Goal: Task Accomplishment & Management: Complete application form

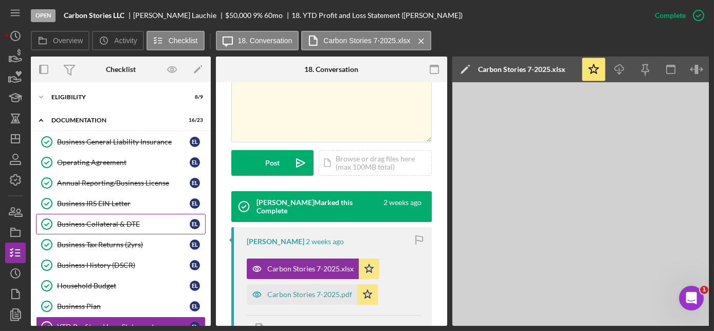
click at [107, 223] on div "Business Collateral & DTE" at bounding box center [123, 224] width 133 height 8
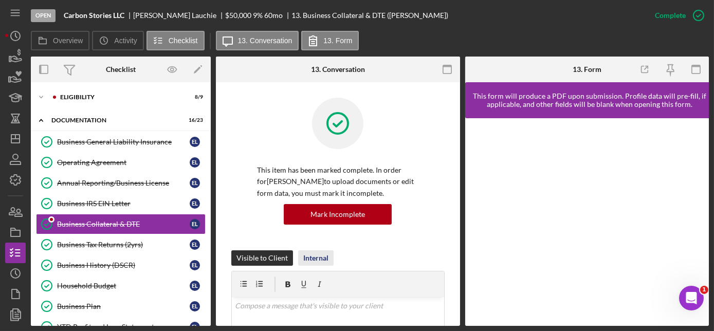
click at [321, 259] on div "Internal" at bounding box center [315, 257] width 25 height 15
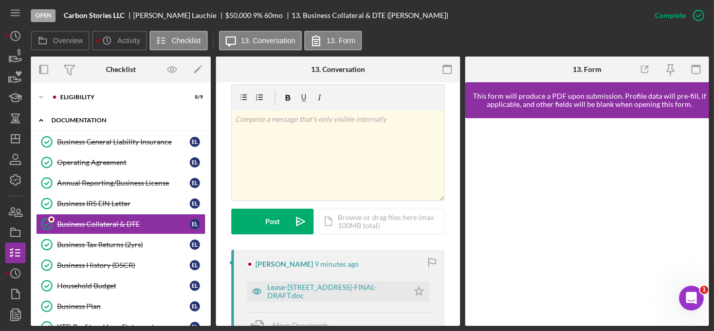
click at [72, 116] on div "Icon/Expander Documentation 16 / 23" at bounding box center [121, 120] width 180 height 21
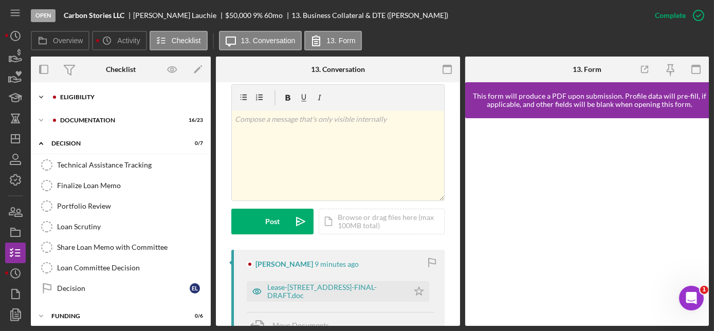
click at [88, 99] on div "Eligibility" at bounding box center [129, 97] width 138 height 6
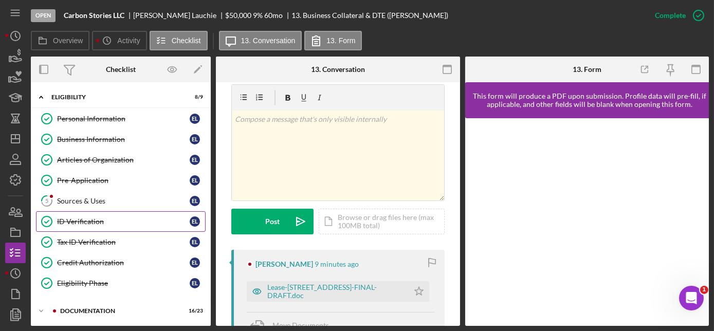
click at [93, 217] on div "ID Verification" at bounding box center [123, 221] width 133 height 8
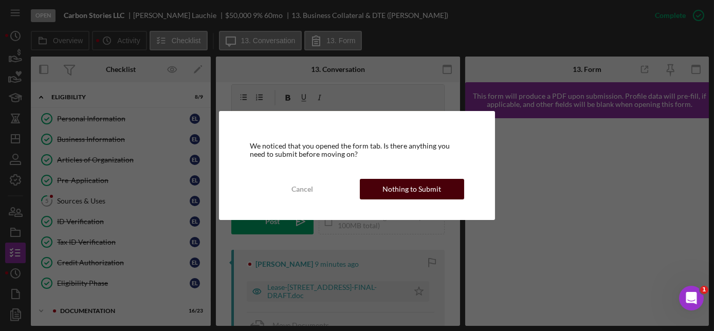
click at [387, 190] on div "Nothing to Submit" at bounding box center [411, 189] width 59 height 21
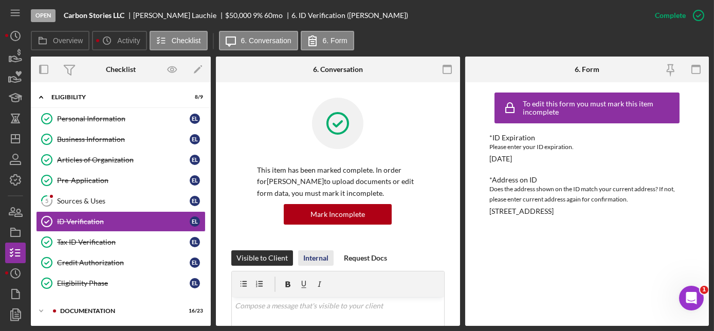
click at [314, 255] on div "Internal" at bounding box center [315, 257] width 25 height 15
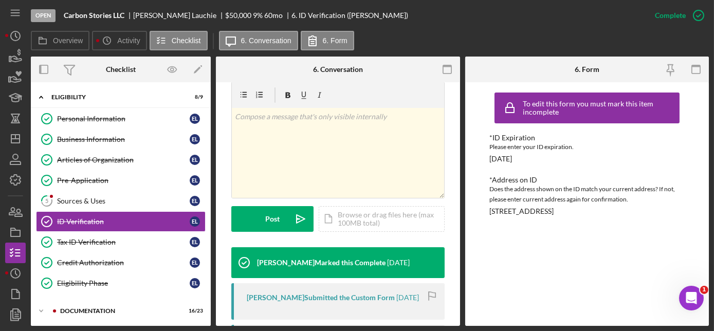
scroll to position [187, 0]
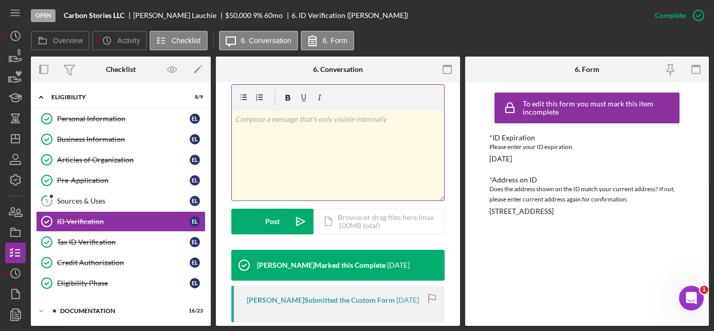
click at [258, 129] on div "v Color teal Color pink Remove color Add row above Add row below Add column bef…" at bounding box center [338, 156] width 212 height 90
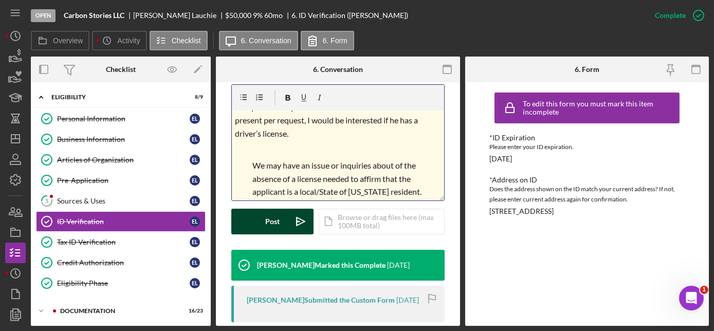
click at [249, 225] on button "Post Icon/icon-invite-send" at bounding box center [272, 222] width 82 height 26
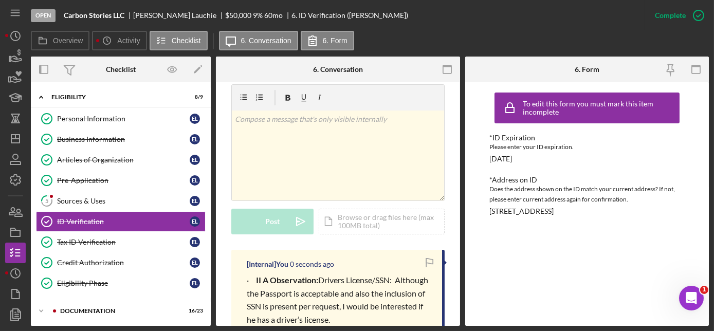
scroll to position [0, 0]
click at [87, 242] on div "Tax ID Verification" at bounding box center [123, 242] width 133 height 8
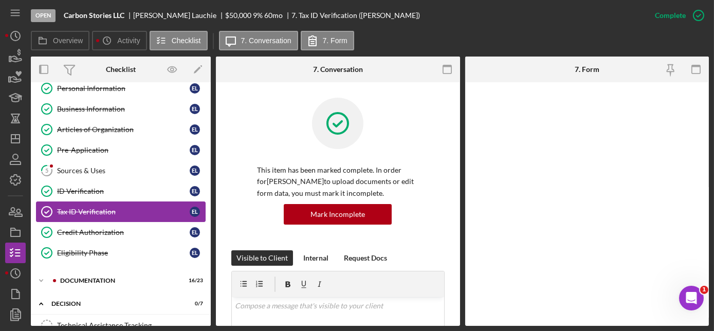
scroll to position [46, 0]
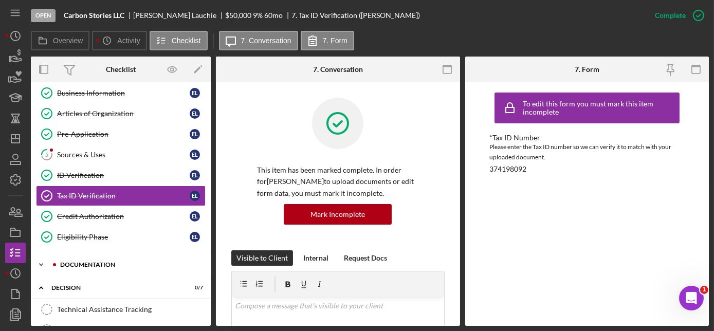
click at [77, 257] on div "Icon/Expander Documentation 16 / 23" at bounding box center [121, 264] width 180 height 21
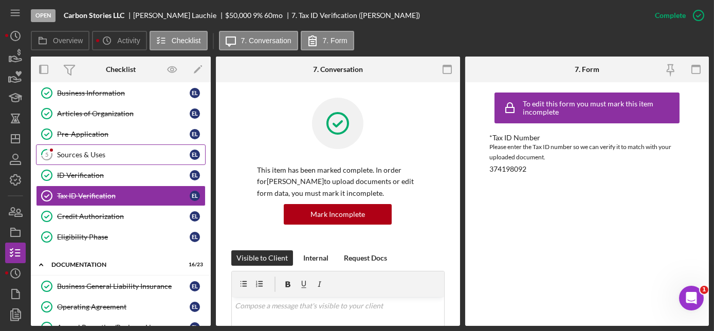
click at [98, 153] on div "Sources & Uses" at bounding box center [123, 155] width 133 height 8
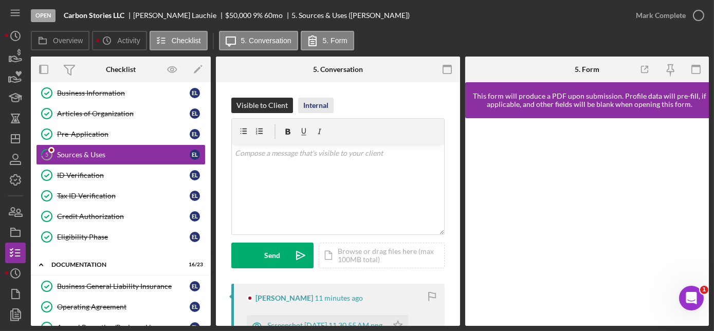
click at [306, 104] on div "Internal" at bounding box center [315, 105] width 25 height 15
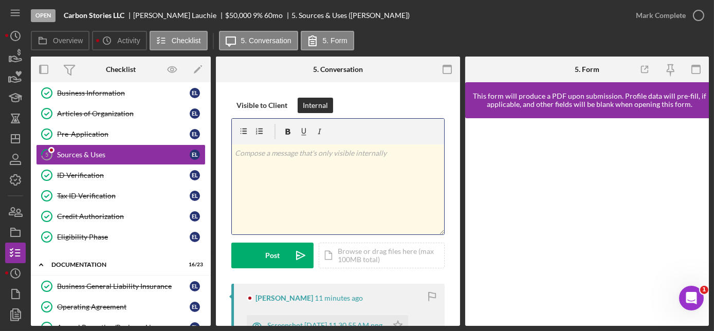
click at [259, 165] on div "v Color teal Color pink Remove color Add row above Add row below Add column bef…" at bounding box center [338, 189] width 212 height 90
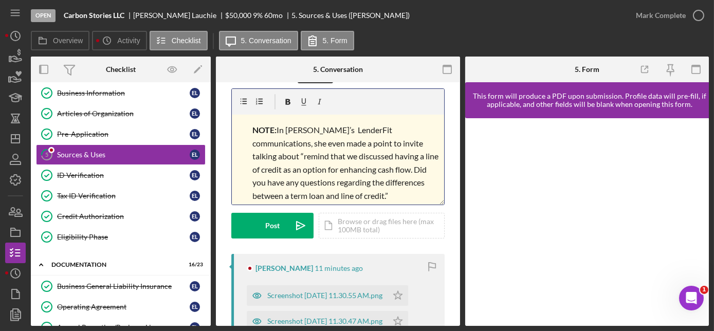
scroll to position [46, 0]
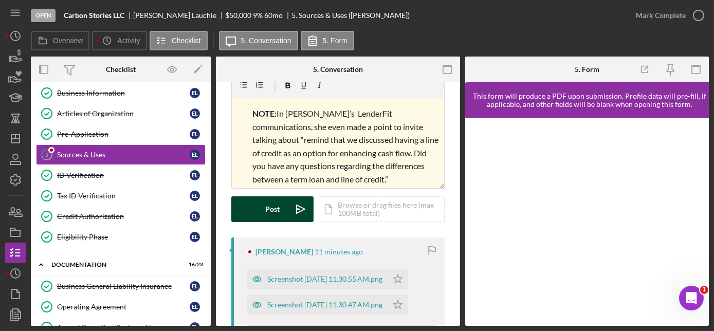
click at [265, 209] on button "Post Icon/icon-invite-send" at bounding box center [272, 209] width 82 height 26
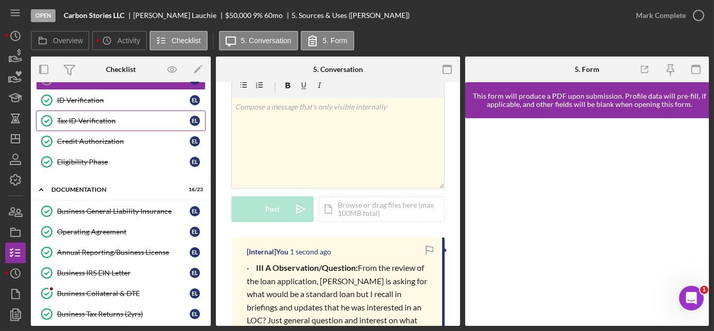
scroll to position [140, 0]
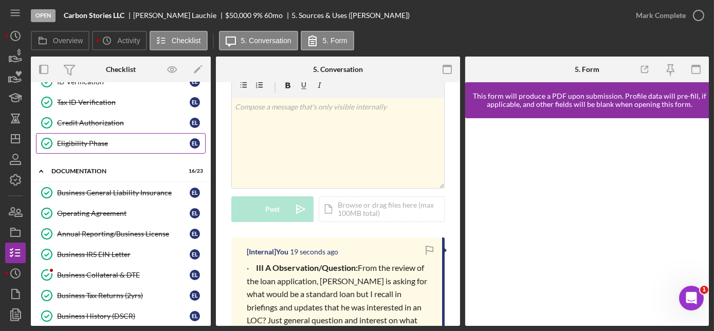
click at [92, 142] on div "Eligibility Phase" at bounding box center [123, 143] width 133 height 8
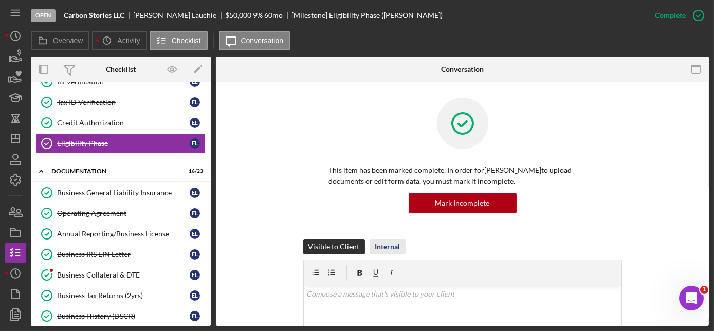
click at [383, 247] on div "Internal" at bounding box center [387, 246] width 25 height 15
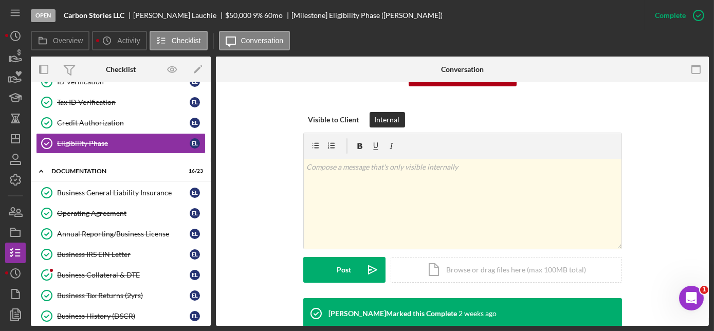
scroll to position [93, 0]
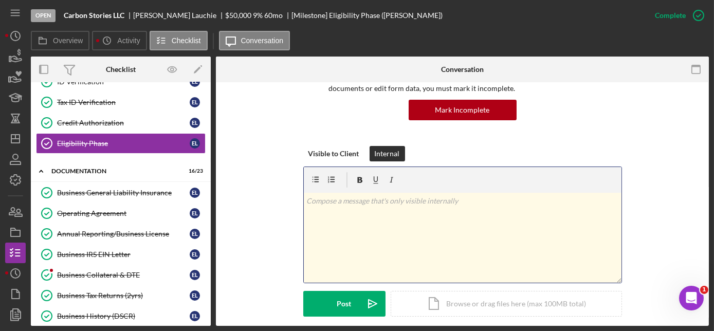
click at [350, 220] on div "v Color teal Color pink Remove color Add row above Add row below Add column bef…" at bounding box center [463, 238] width 318 height 90
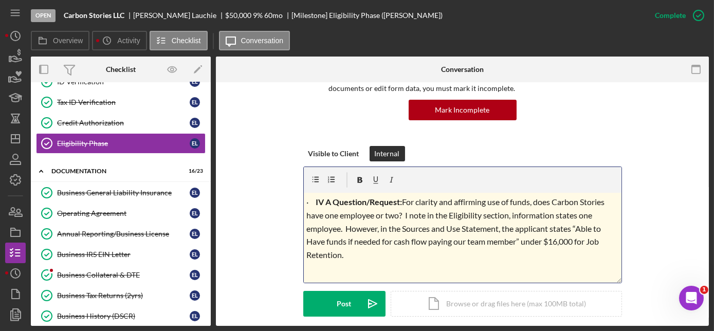
scroll to position [96, 0]
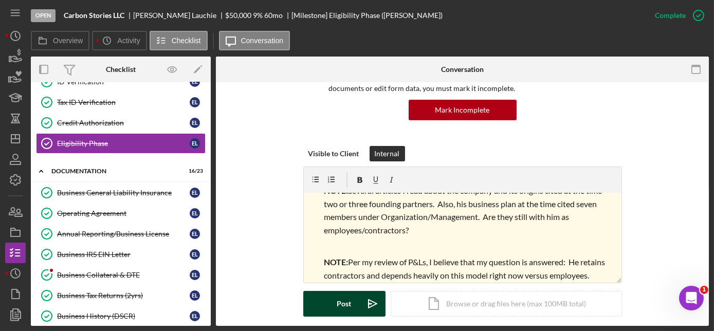
click at [338, 301] on div "Post" at bounding box center [344, 304] width 14 height 26
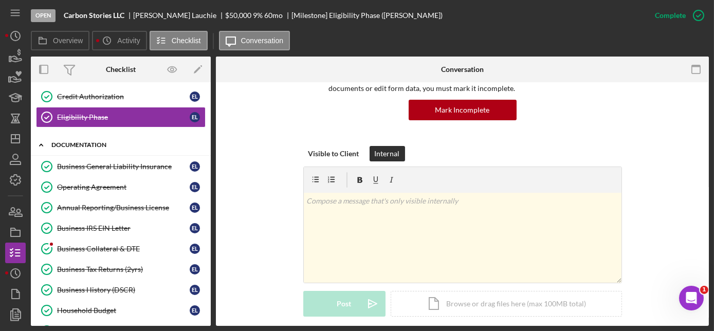
scroll to position [187, 0]
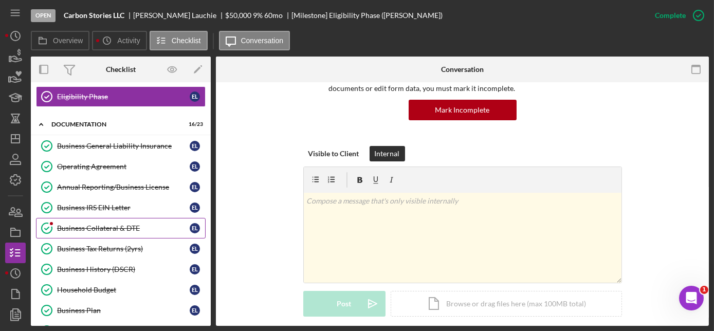
click at [124, 224] on div "Business Collateral & DTE" at bounding box center [123, 228] width 133 height 8
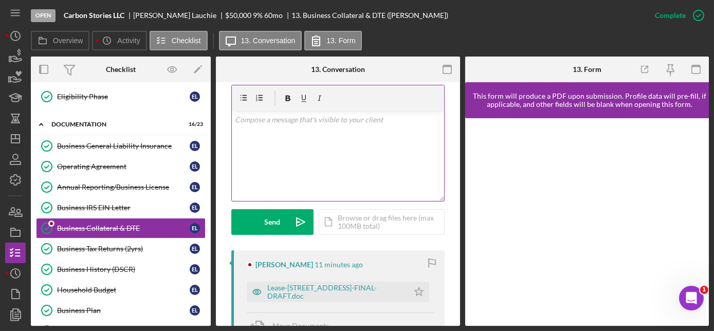
scroll to position [187, 0]
click at [273, 131] on div "v Color teal Color pink Remove color Add row above Add row below Add column bef…" at bounding box center [338, 156] width 212 height 90
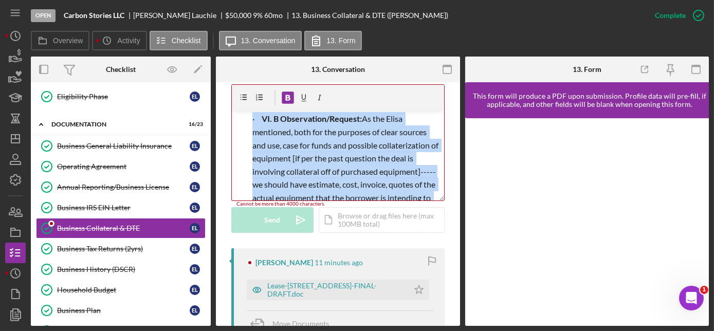
scroll to position [517, 0]
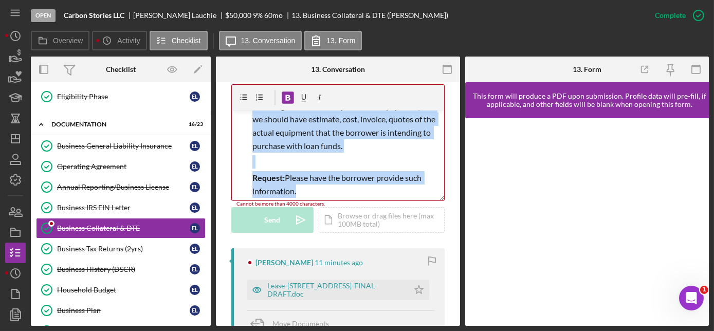
drag, startPoint x: 233, startPoint y: 155, endPoint x: 443, endPoint y: 218, distance: 218.4
click at [443, 218] on div "This item has been marked complete. In order for [PERSON_NAME] to upload docume…" at bounding box center [338, 284] width 244 height 777
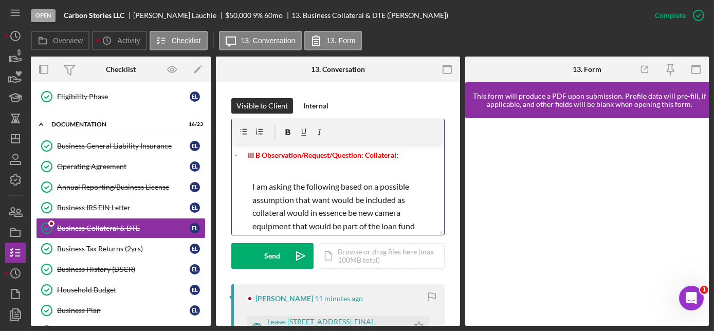
scroll to position [46, 0]
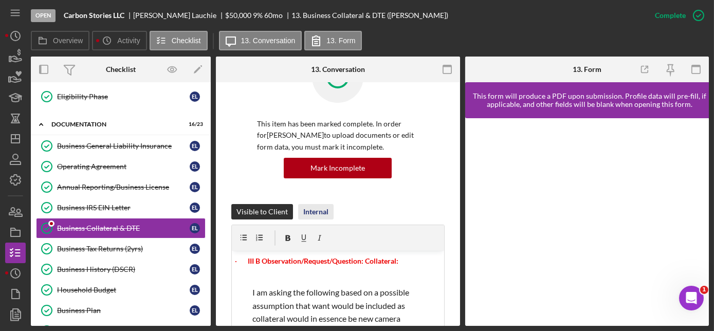
click at [312, 213] on div "Internal" at bounding box center [315, 211] width 25 height 15
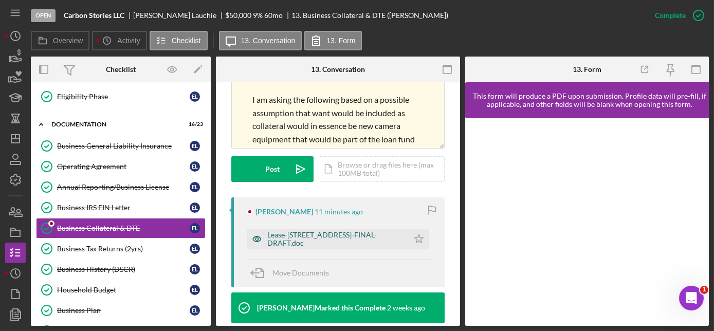
scroll to position [280, 0]
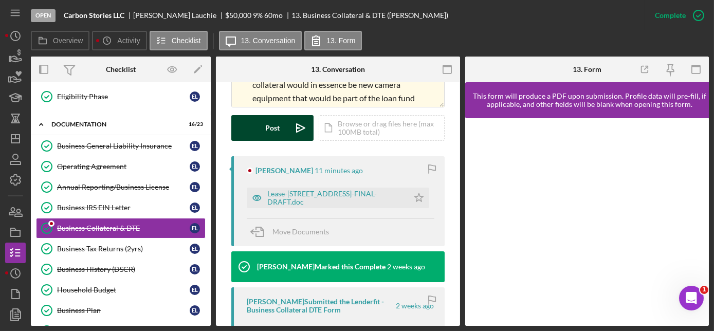
click at [267, 132] on div "Post" at bounding box center [272, 128] width 14 height 26
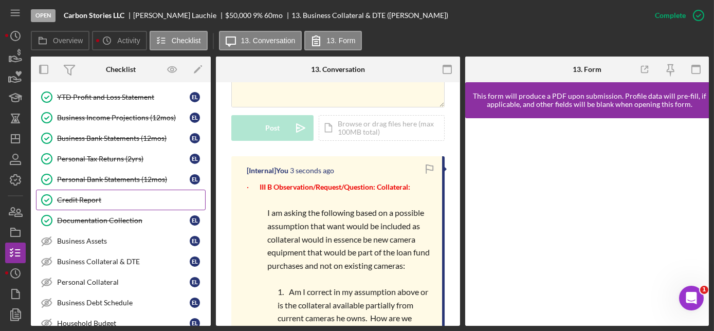
scroll to position [467, 0]
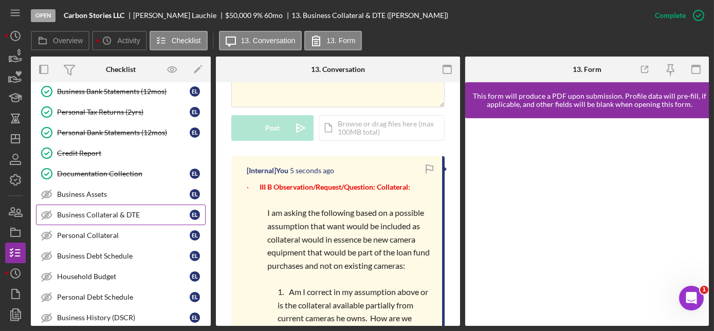
click at [104, 211] on div "Business Collateral & DTE" at bounding box center [123, 215] width 133 height 8
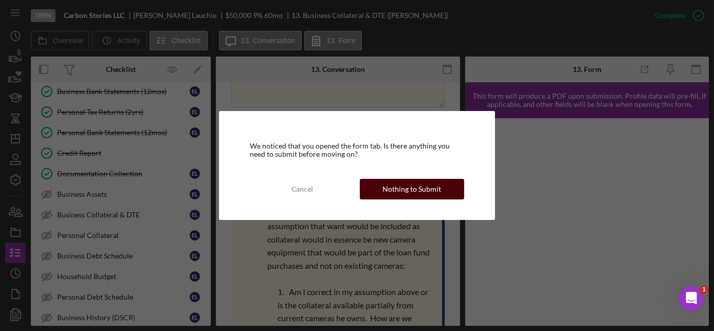
click at [385, 189] on div "Nothing to Submit" at bounding box center [411, 189] width 59 height 21
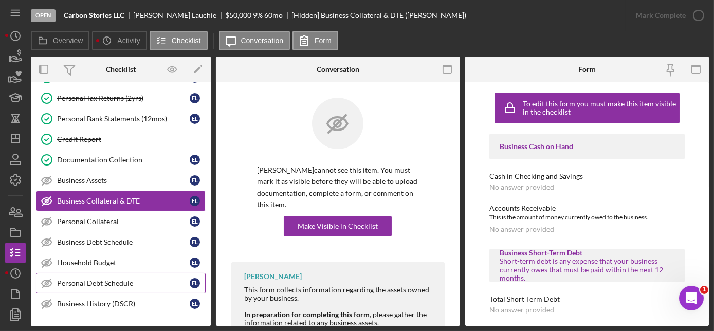
scroll to position [467, 0]
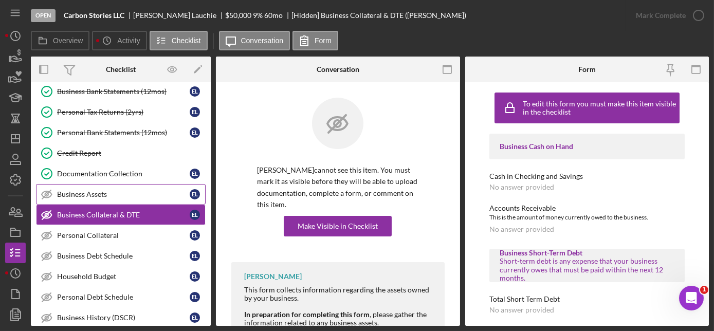
click at [100, 190] on div "Business Assets" at bounding box center [123, 194] width 133 height 8
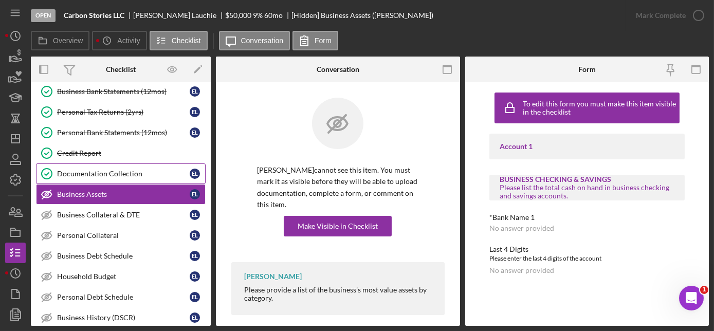
click at [105, 170] on div "Documentation Collection" at bounding box center [123, 174] width 133 height 8
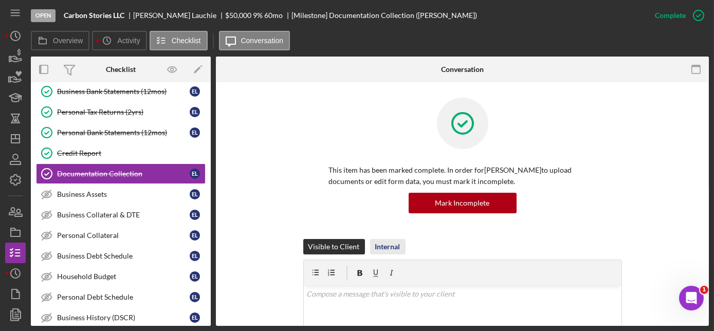
click at [382, 246] on div "Internal" at bounding box center [387, 246] width 25 height 15
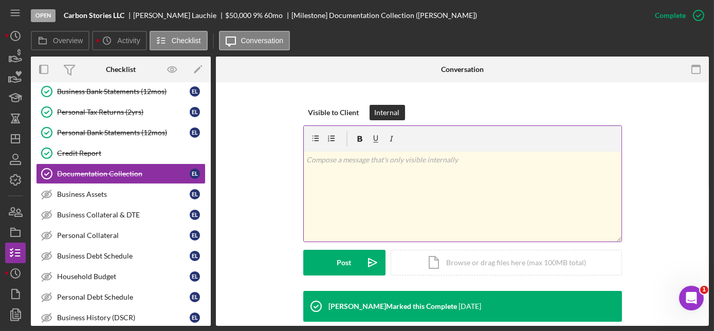
scroll to position [140, 0]
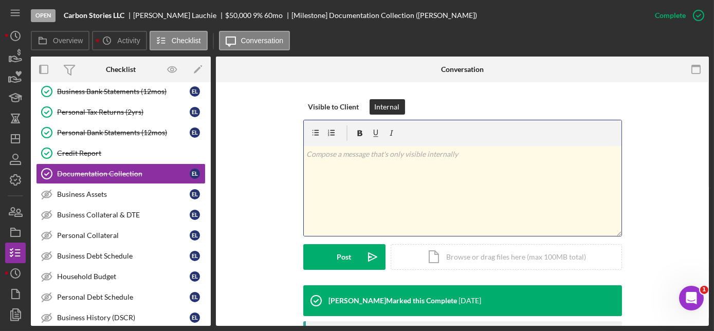
click at [343, 169] on div "v Color teal Color pink Remove color Add row above Add row below Add column bef…" at bounding box center [463, 191] width 318 height 90
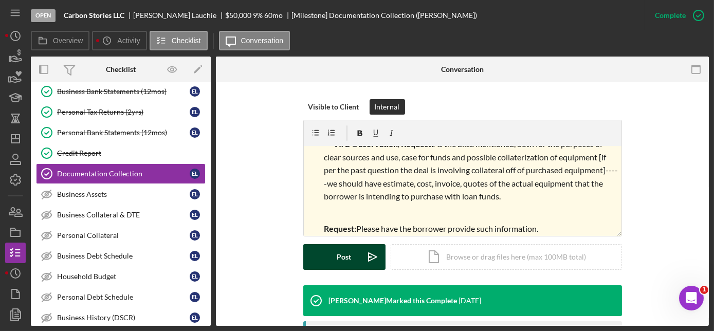
click at [332, 253] on button "Post Icon/icon-invite-send" at bounding box center [344, 257] width 82 height 26
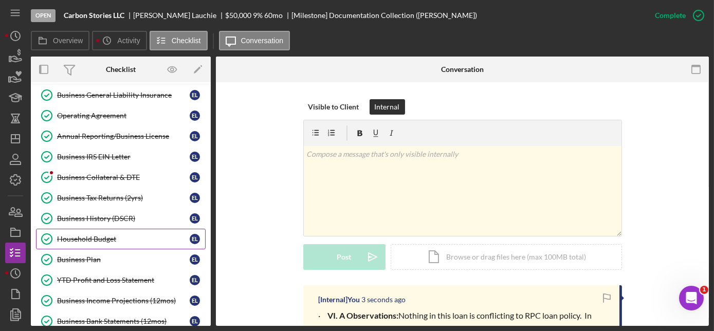
scroll to position [233, 0]
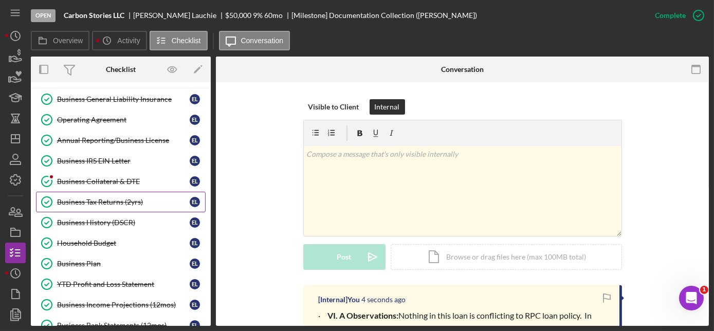
click at [113, 198] on div "Business Tax Returns (2yrs)" at bounding box center [123, 202] width 133 height 8
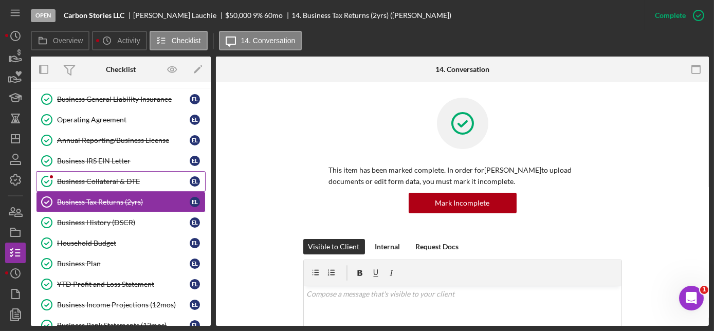
click at [135, 177] on div "Business Collateral & DTE" at bounding box center [123, 181] width 133 height 8
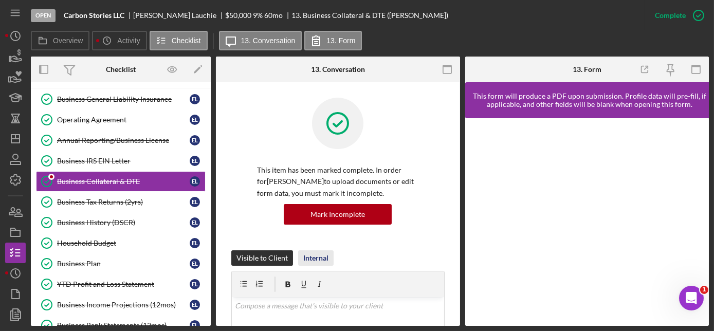
click at [317, 258] on div "Internal" at bounding box center [315, 257] width 25 height 15
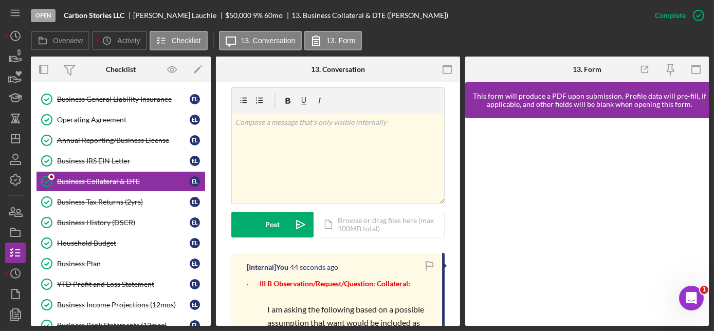
scroll to position [187, 0]
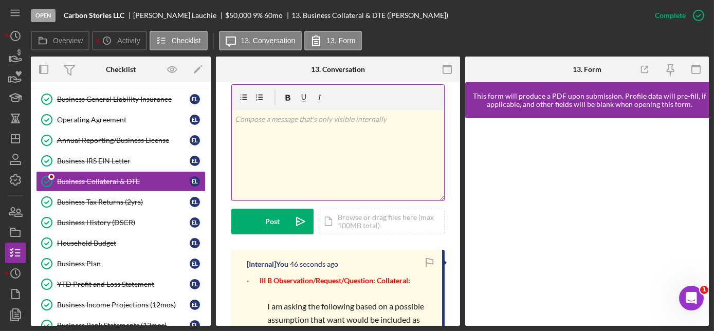
click at [274, 129] on div "v Color teal Color pink Remove color Add row above Add row below Add column bef…" at bounding box center [338, 156] width 212 height 90
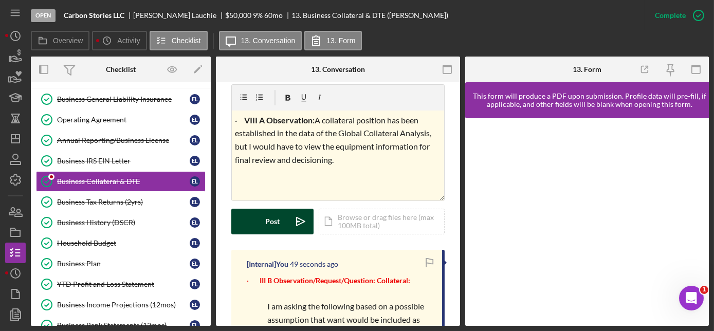
click at [250, 218] on button "Post Icon/icon-invite-send" at bounding box center [272, 222] width 82 height 26
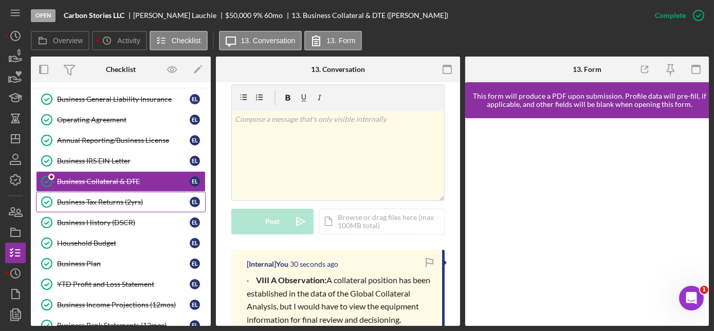
click at [90, 198] on div "Business Tax Returns (2yrs)" at bounding box center [123, 202] width 133 height 8
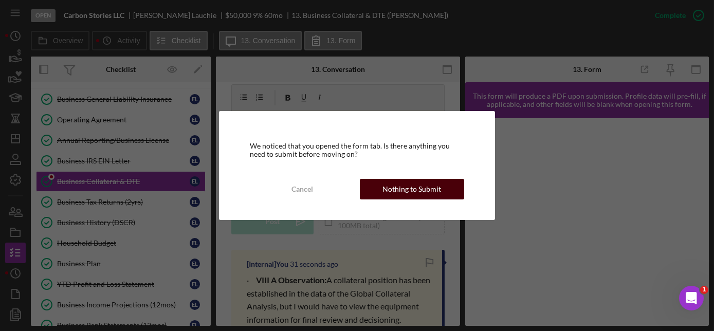
click at [383, 184] on button "Nothing to Submit" at bounding box center [412, 189] width 104 height 21
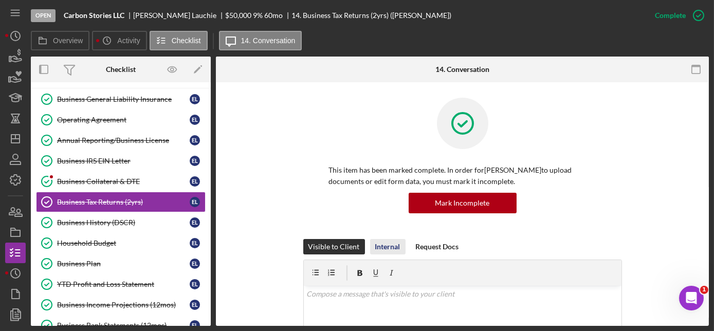
click at [378, 243] on div "Internal" at bounding box center [387, 246] width 25 height 15
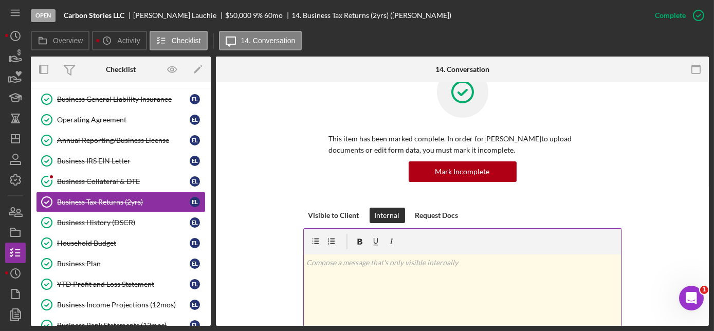
scroll to position [140, 0]
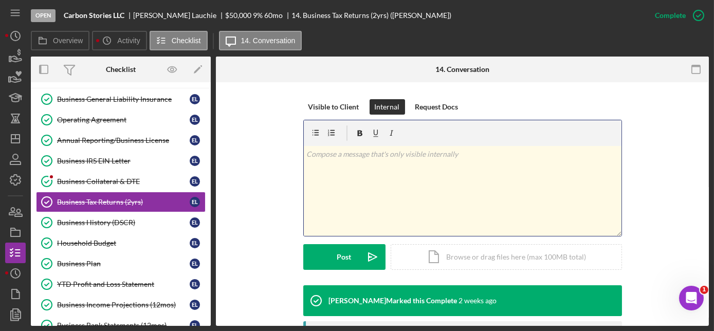
click at [330, 168] on div "v Color teal Color pink Remove color Add row above Add row below Add column bef…" at bounding box center [463, 191] width 318 height 90
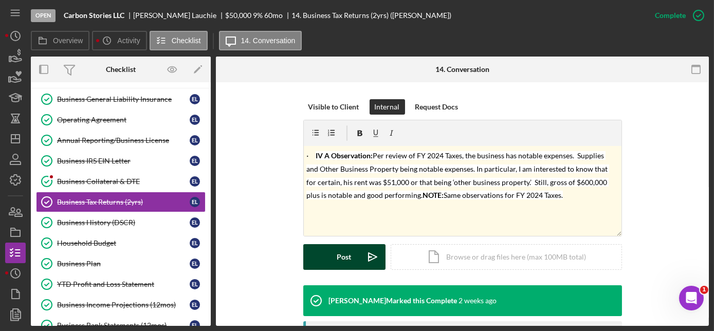
click at [326, 254] on button "Post Icon/icon-invite-send" at bounding box center [344, 257] width 82 height 26
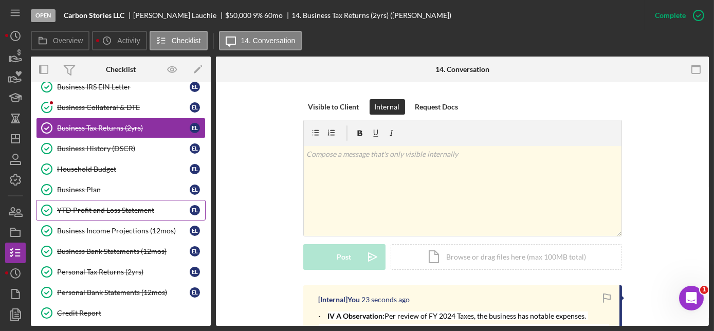
scroll to position [327, 0]
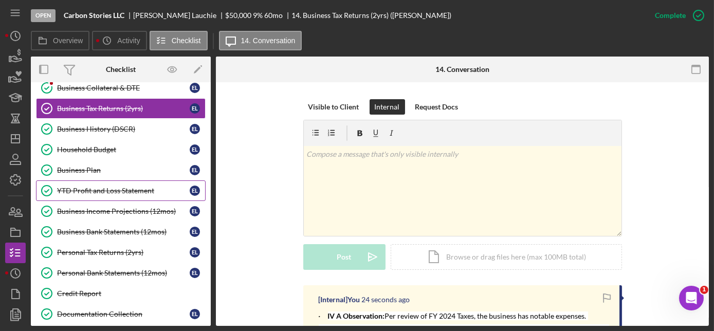
click at [120, 187] on div "YTD Profit and Loss Statement" at bounding box center [123, 191] width 133 height 8
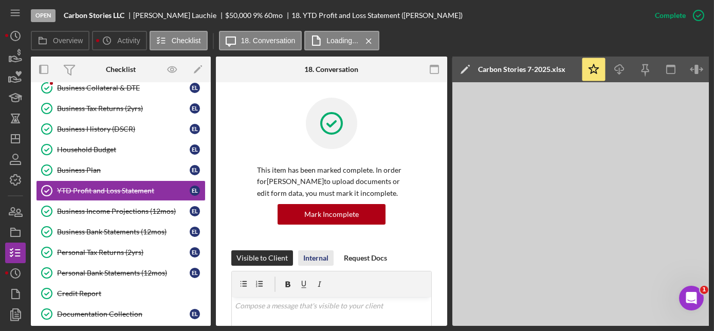
click at [309, 258] on div "Internal" at bounding box center [315, 257] width 25 height 15
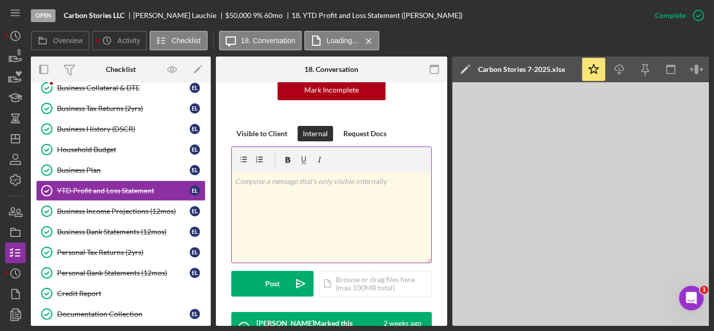
scroll to position [140, 0]
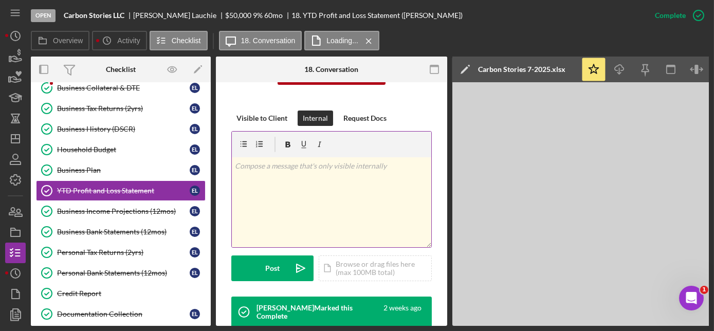
click at [255, 179] on div "v Color teal Color pink Remove color Add row above Add row below Add column bef…" at bounding box center [331, 202] width 199 height 90
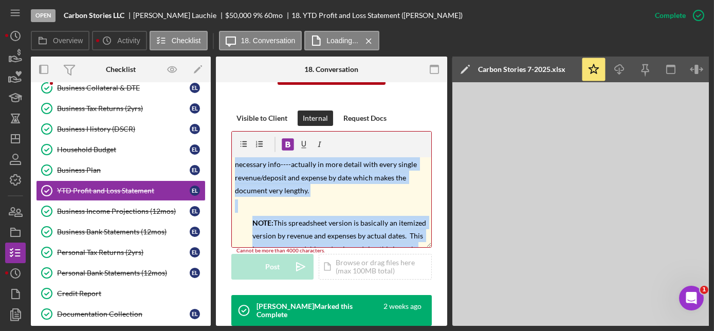
scroll to position [0, 0]
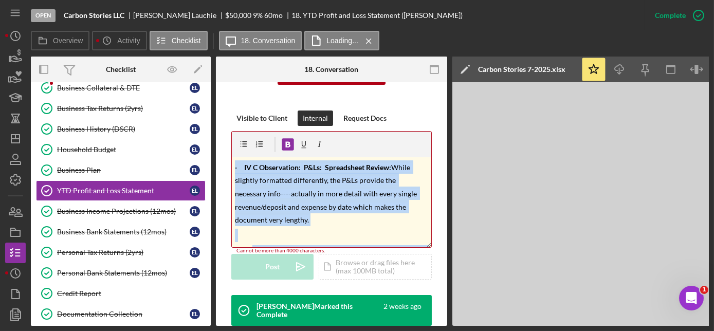
drag, startPoint x: 408, startPoint y: 243, endPoint x: 217, endPoint y: 154, distance: 210.2
click at [217, 154] on div "This item has been marked complete. In order for [PERSON_NAME] to upload docume…" at bounding box center [331, 267] width 231 height 650
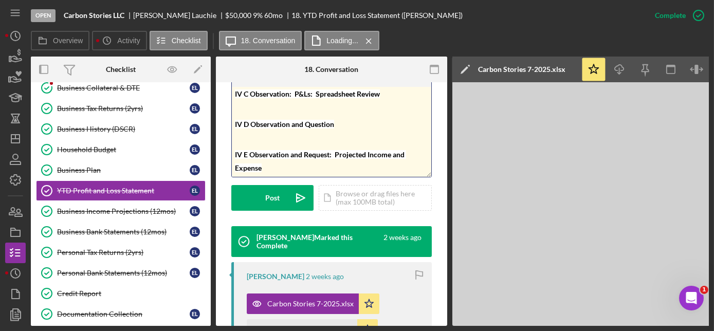
scroll to position [233, 0]
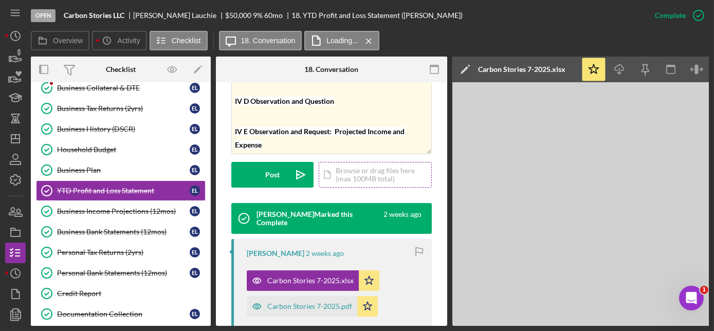
click at [346, 173] on div "Icon/Document Browse or drag files here (max 100MB total) Tap to choose files o…" at bounding box center [375, 175] width 113 height 26
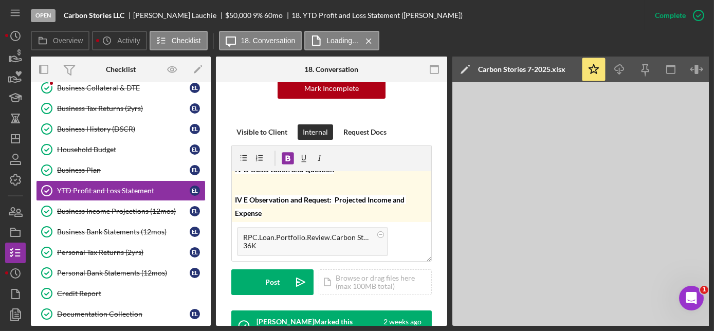
scroll to position [187, 0]
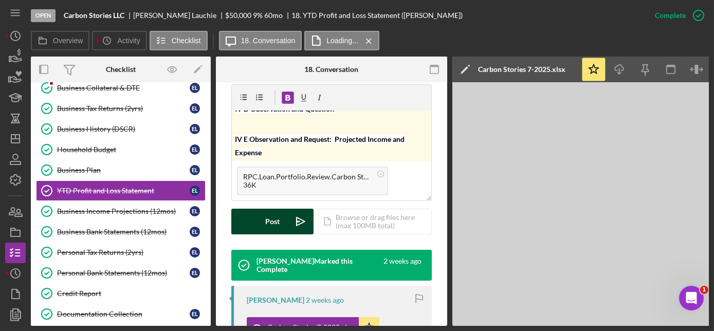
click at [265, 216] on button "Post Icon/icon-invite-send" at bounding box center [272, 222] width 82 height 26
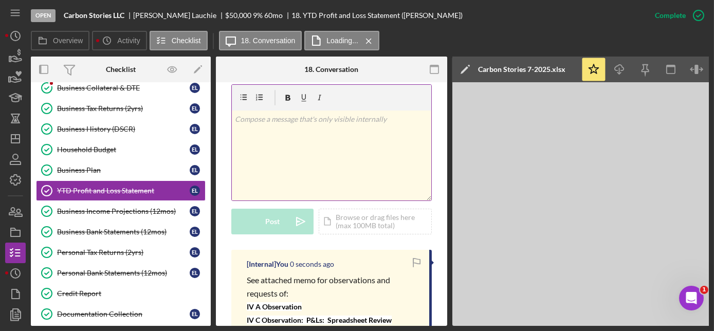
scroll to position [0, 0]
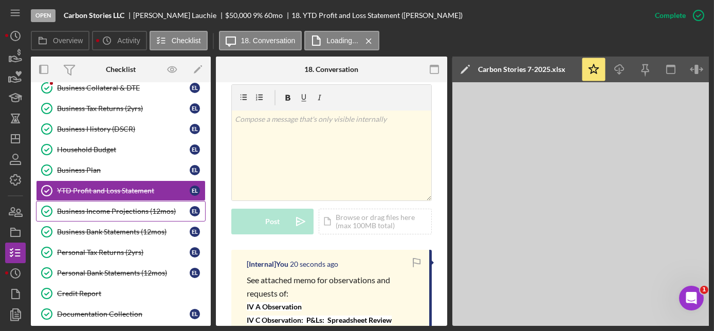
click at [110, 201] on link "Business Income Projections (12mos) Business Income Projections (12mos) E L" at bounding box center [121, 211] width 170 height 21
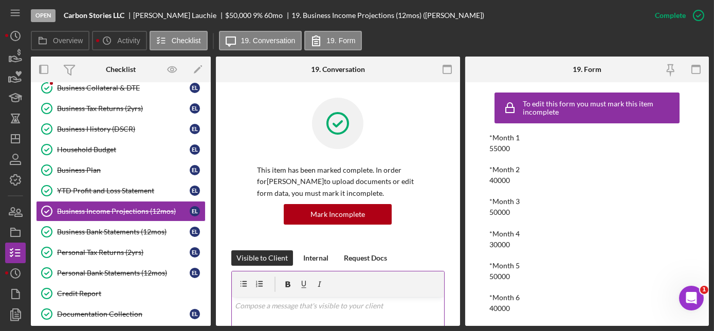
click at [265, 307] on p at bounding box center [338, 305] width 206 height 11
click at [303, 253] on div "Internal" at bounding box center [315, 257] width 25 height 15
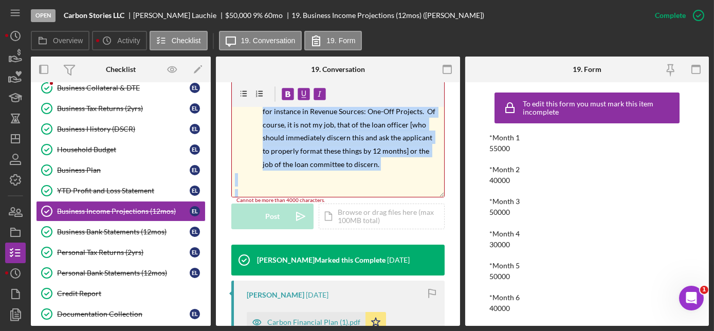
scroll to position [21, 0]
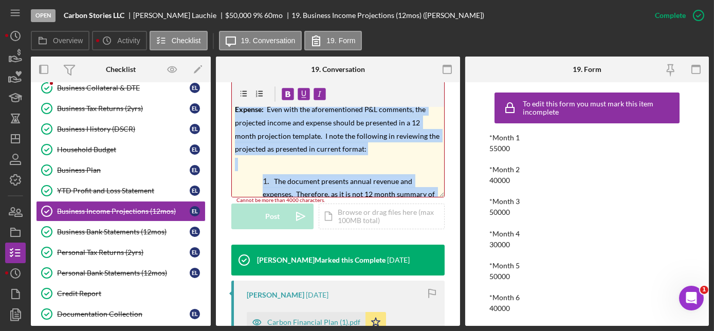
drag, startPoint x: 360, startPoint y: 189, endPoint x: 210, endPoint y: 99, distance: 175.0
click at [210, 99] on div "Overview Internal Workflow Stage Open Icon/Dropdown Arrow Archive (can unarchiv…" at bounding box center [370, 191] width 678 height 269
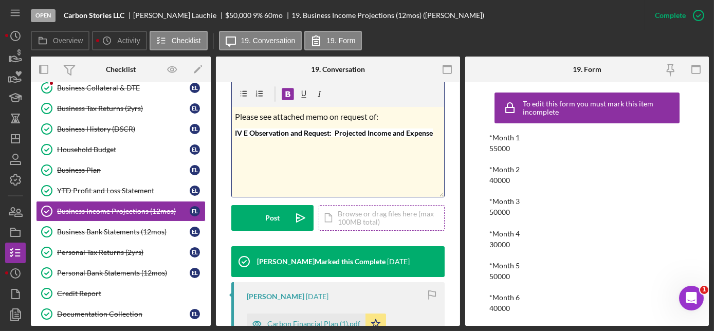
click at [354, 215] on div "Icon/Document Browse or drag files here (max 100MB total) Tap to choose files o…" at bounding box center [382, 218] width 126 height 26
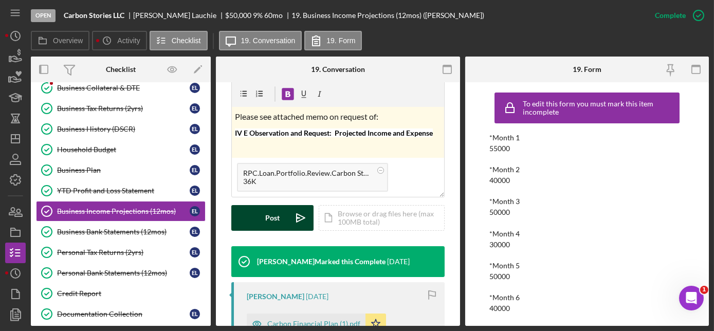
click at [281, 223] on button "Post Icon/icon-invite-send" at bounding box center [272, 218] width 82 height 26
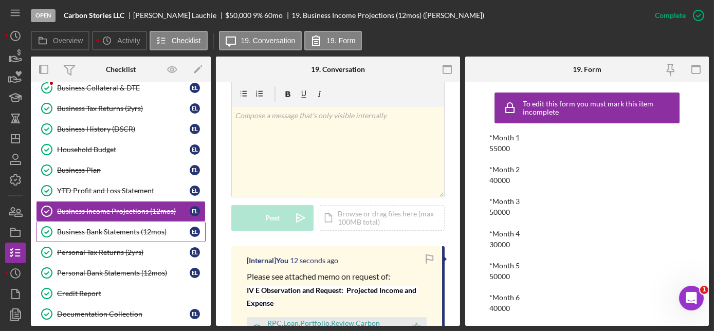
click at [133, 228] on div "Business Bank Statements (12mos)" at bounding box center [123, 232] width 133 height 8
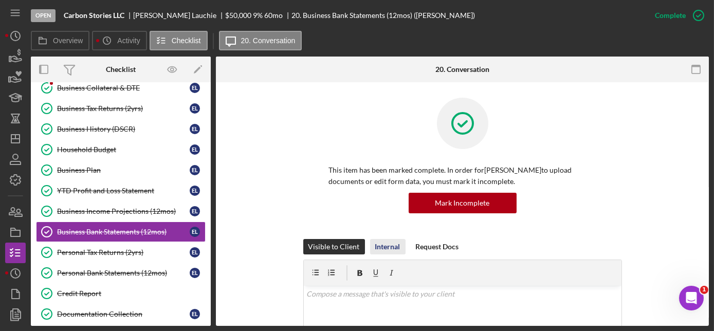
click at [385, 241] on div "Internal" at bounding box center [387, 246] width 25 height 15
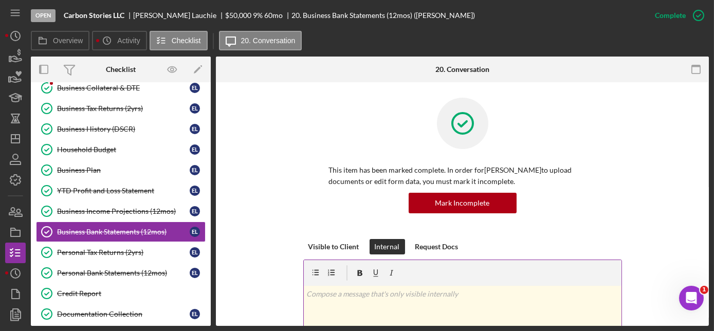
click at [367, 298] on p at bounding box center [462, 293] width 312 height 11
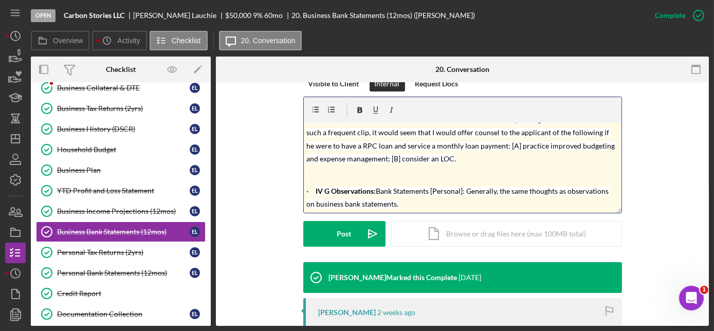
scroll to position [166, 0]
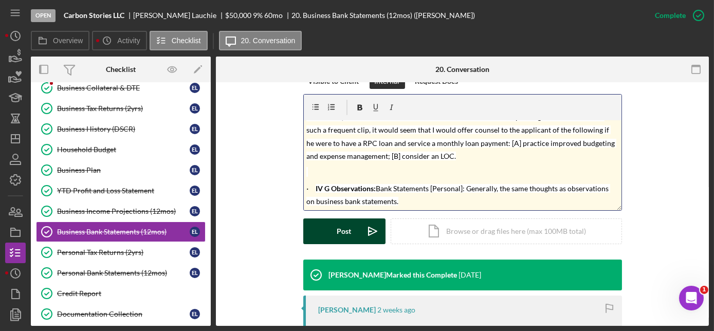
click at [344, 234] on div "Post" at bounding box center [344, 231] width 14 height 26
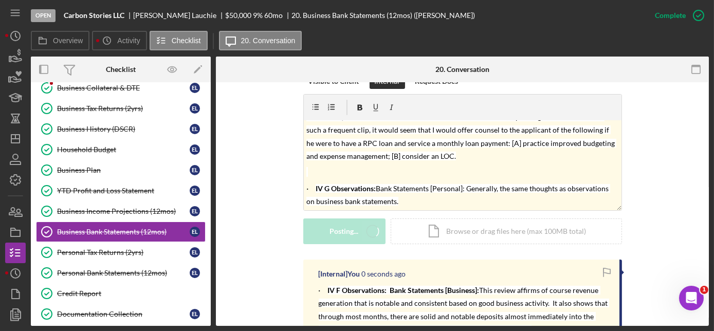
scroll to position [0, 0]
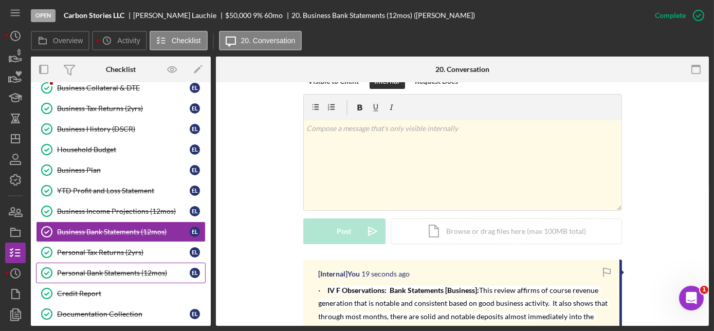
click at [102, 269] on div "Personal Bank Statements (12mos)" at bounding box center [123, 273] width 133 height 8
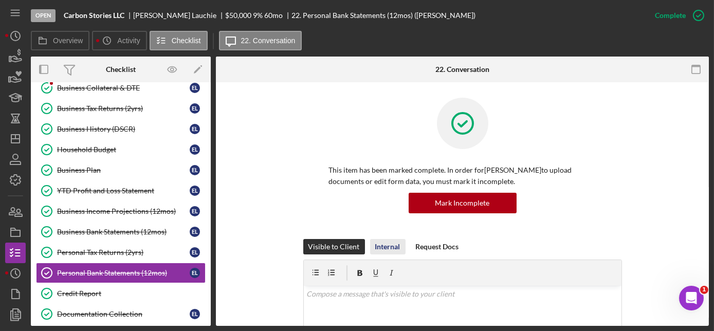
click at [383, 244] on div "Internal" at bounding box center [387, 246] width 25 height 15
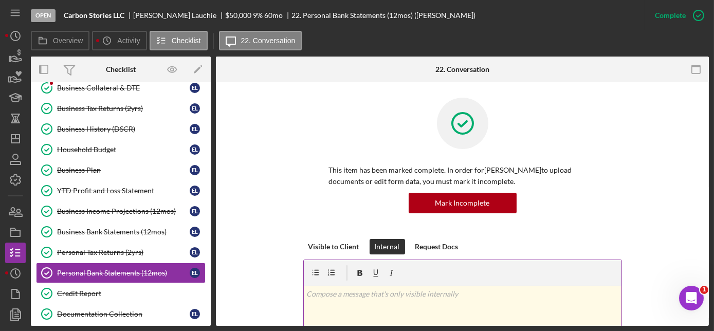
click at [360, 301] on div "v Color teal Color pink Remove color Add row above Add row below Add column bef…" at bounding box center [463, 331] width 318 height 90
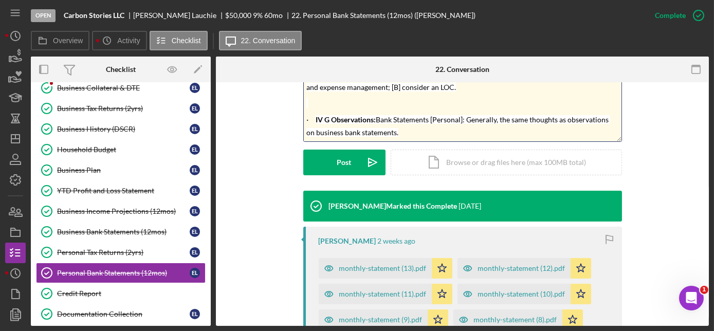
scroll to position [231, 0]
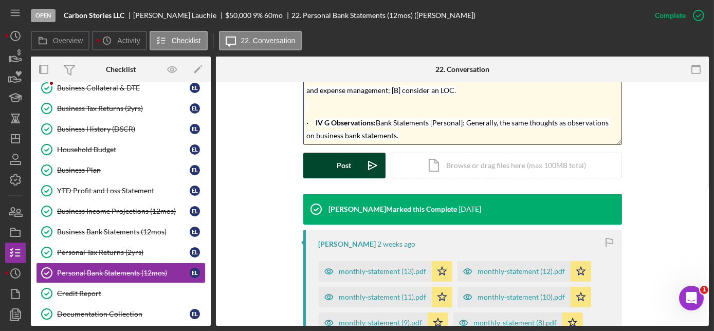
click at [317, 160] on button "Post Icon/icon-invite-send" at bounding box center [344, 166] width 82 height 26
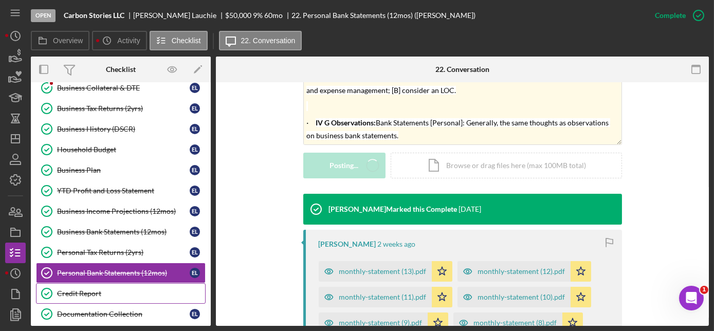
click at [94, 289] on div "Credit Report" at bounding box center [131, 293] width 148 height 8
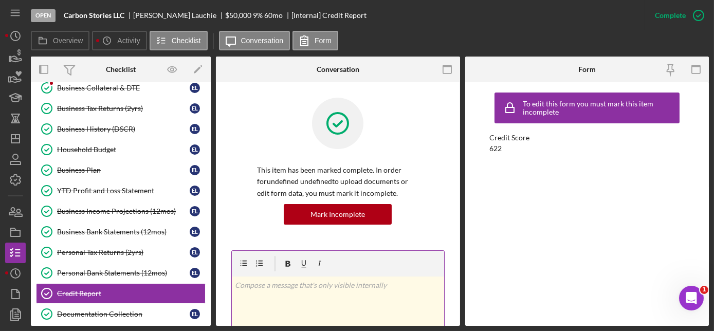
click at [271, 294] on div "v Color teal Color pink Remove color Add row above Add row below Add column bef…" at bounding box center [338, 322] width 212 height 90
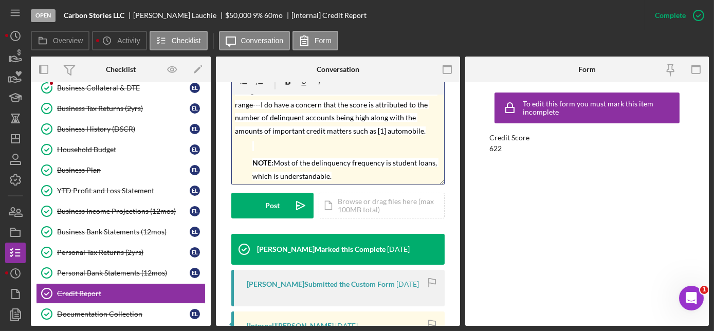
scroll to position [182, 0]
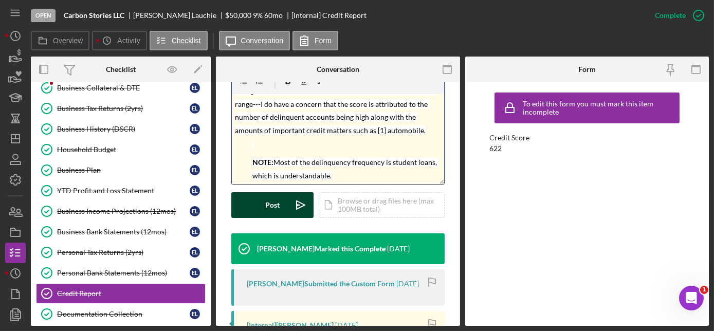
click at [276, 207] on div "Post" at bounding box center [272, 205] width 14 height 26
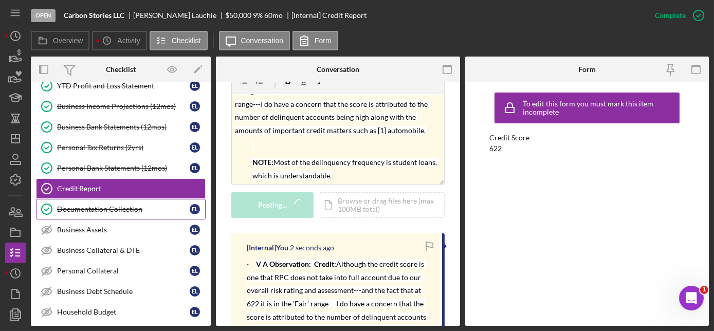
scroll to position [0, 0]
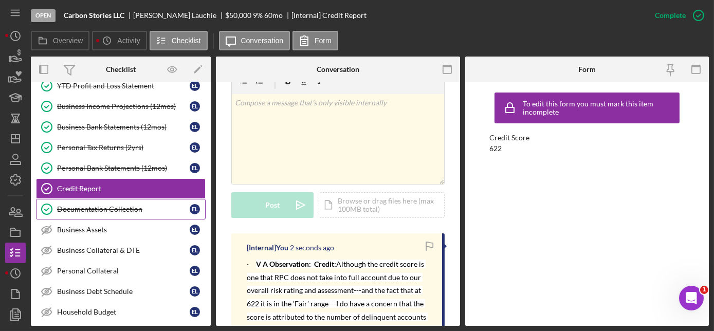
click at [122, 205] on div "Documentation Collection" at bounding box center [123, 209] width 133 height 8
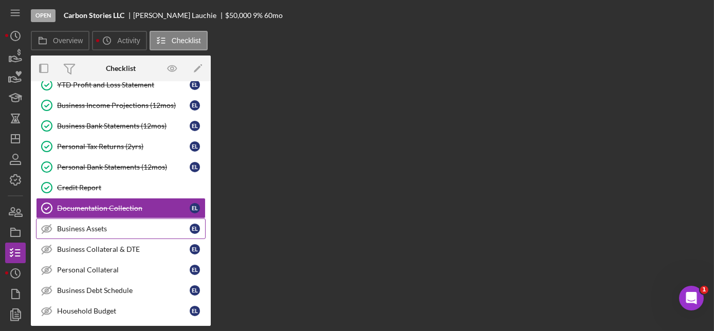
click at [96, 225] on div "Business Assets" at bounding box center [123, 229] width 133 height 8
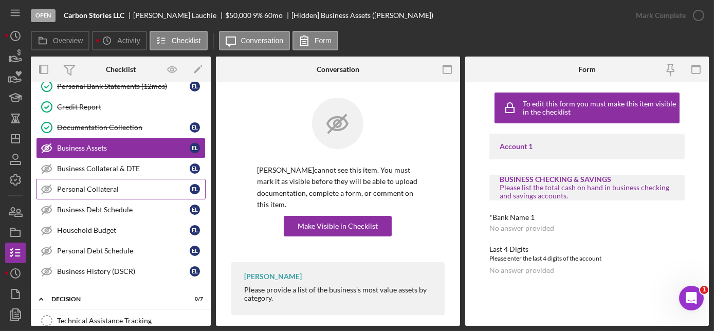
scroll to position [536, 0]
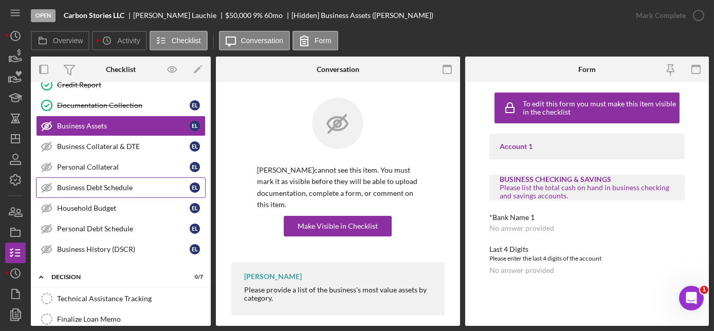
click at [102, 184] on div "Business Debt Schedule" at bounding box center [123, 188] width 133 height 8
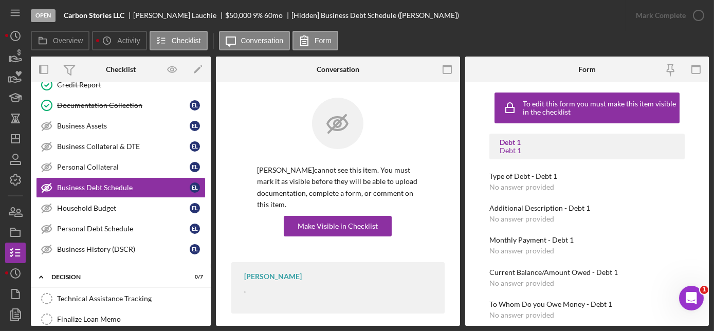
scroll to position [8, 0]
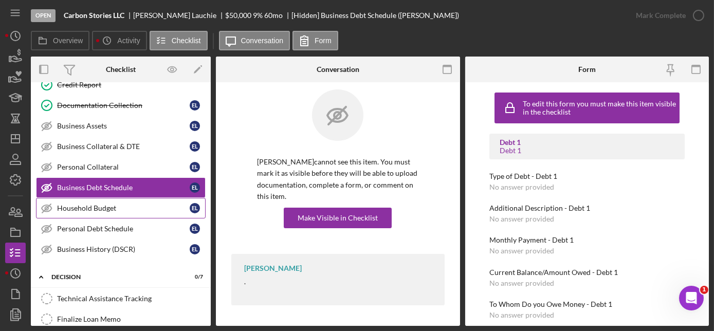
click at [105, 204] on div "Household Budget" at bounding box center [123, 208] width 133 height 8
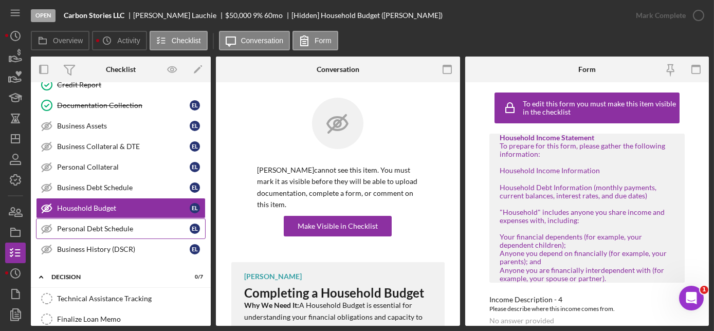
click at [93, 225] on div "Personal Debt Schedule" at bounding box center [123, 229] width 133 height 8
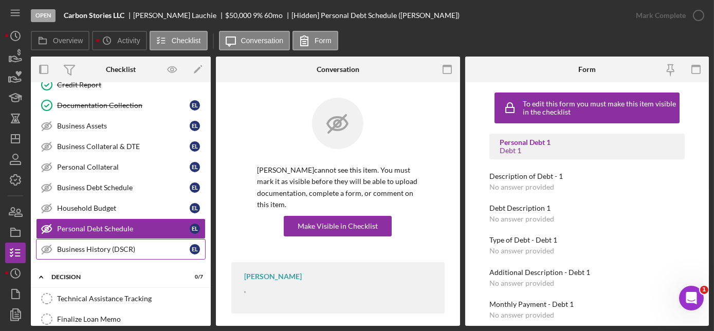
click at [99, 245] on div "Business History (DSCR)" at bounding box center [123, 249] width 133 height 8
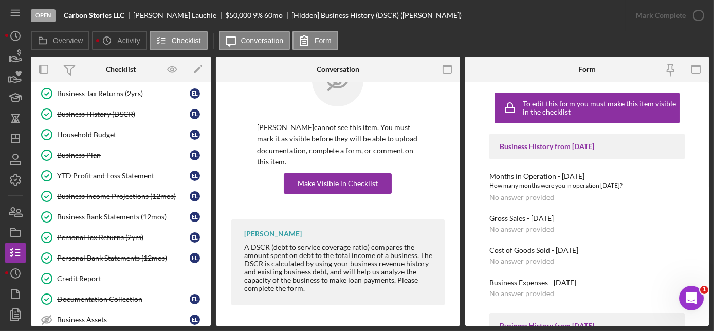
scroll to position [341, 0]
click at [108, 111] on div "Business History (DSCR)" at bounding box center [123, 115] width 133 height 8
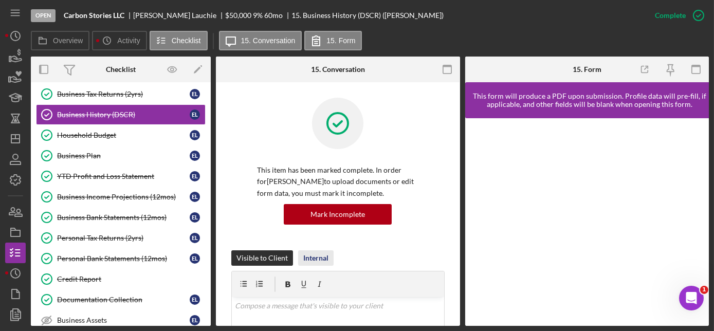
click at [311, 254] on div "Internal" at bounding box center [315, 257] width 25 height 15
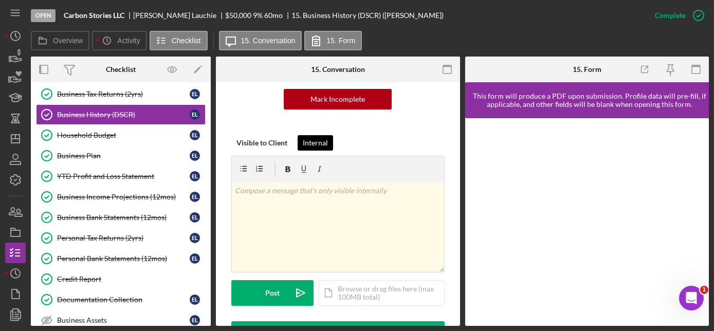
scroll to position [141, 0]
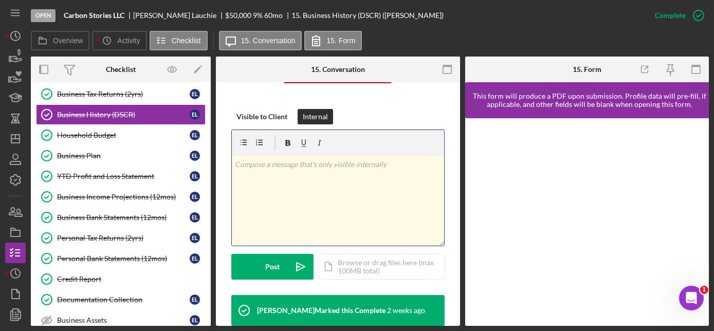
click at [274, 186] on div "v Color teal Color pink Remove color Add row above Add row below Add column bef…" at bounding box center [338, 201] width 212 height 90
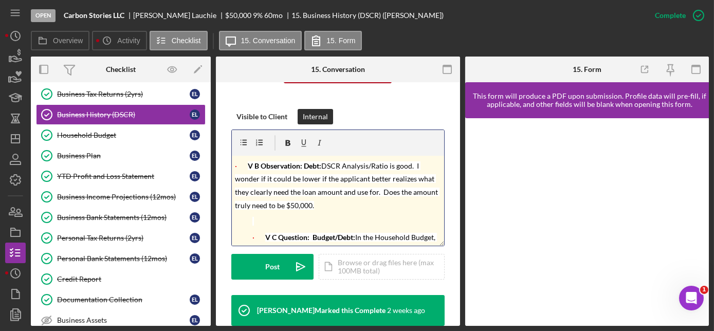
scroll to position [38, 0]
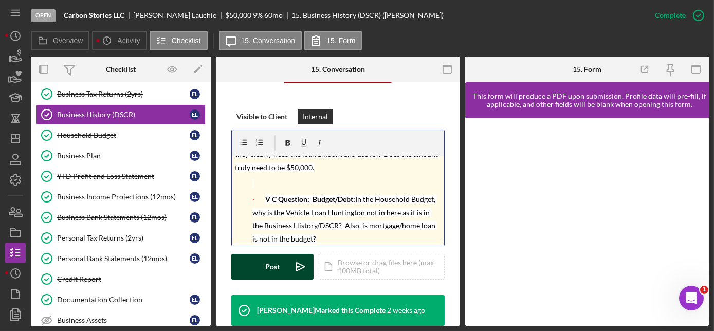
click at [270, 267] on div "Post" at bounding box center [272, 267] width 14 height 26
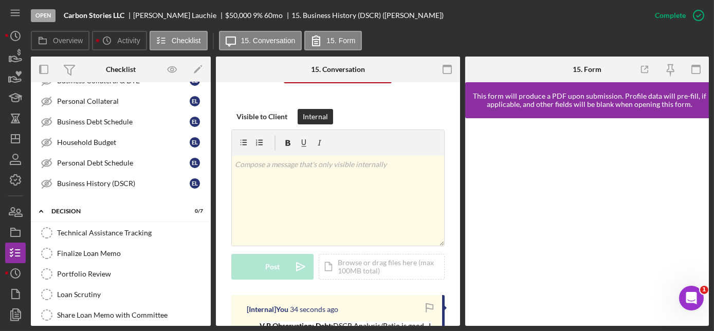
scroll to position [604, 0]
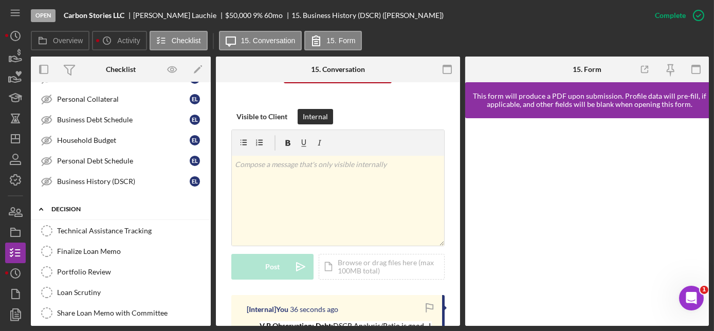
click at [74, 199] on div "Icon/Expander Decision 0 / 7" at bounding box center [121, 209] width 180 height 21
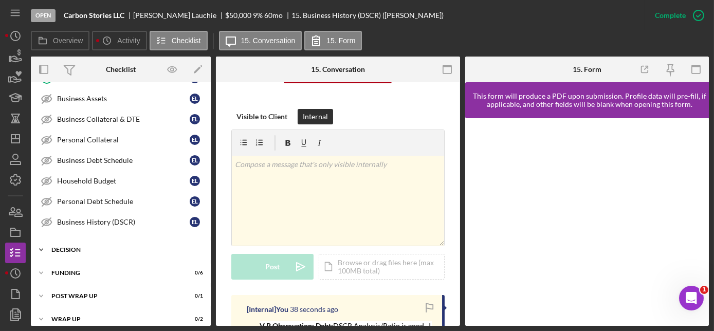
click at [78, 247] on div "Decision" at bounding box center [124, 250] width 147 height 6
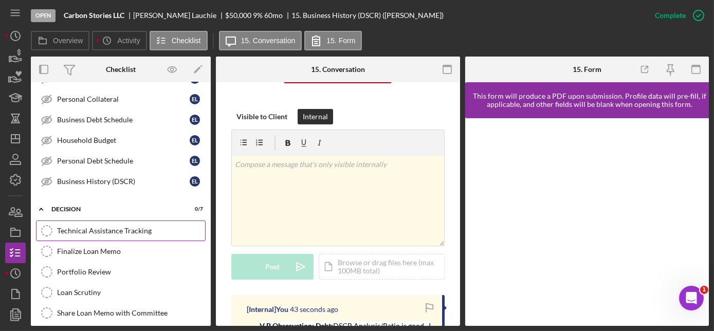
click at [119, 227] on div "Technical Assistance Tracking" at bounding box center [131, 231] width 148 height 8
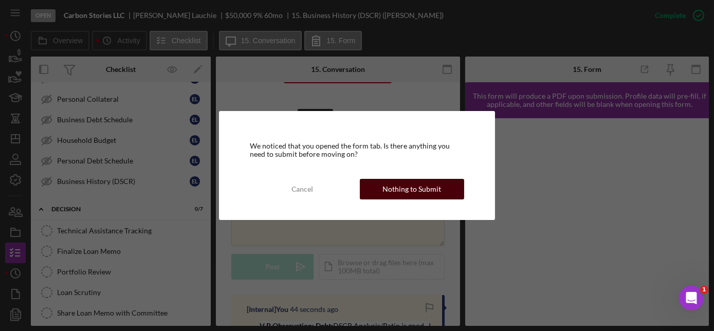
click at [387, 188] on div "Nothing to Submit" at bounding box center [411, 189] width 59 height 21
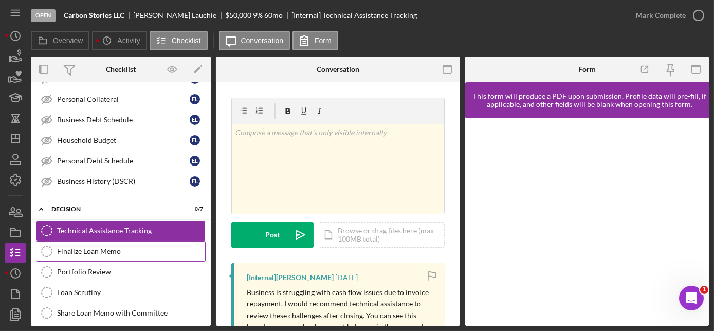
scroll to position [624, 0]
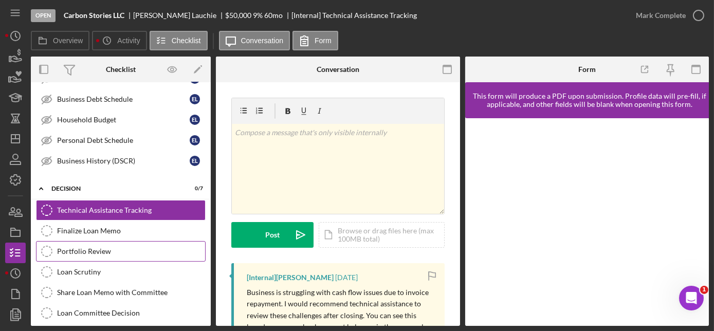
click at [99, 247] on div "Portfolio Review" at bounding box center [131, 251] width 148 height 8
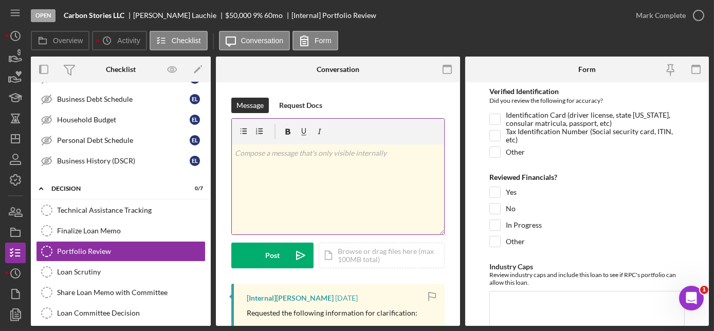
click at [270, 159] on div "v Color teal Color pink Remove color Add row above Add row below Add column bef…" at bounding box center [338, 189] width 212 height 90
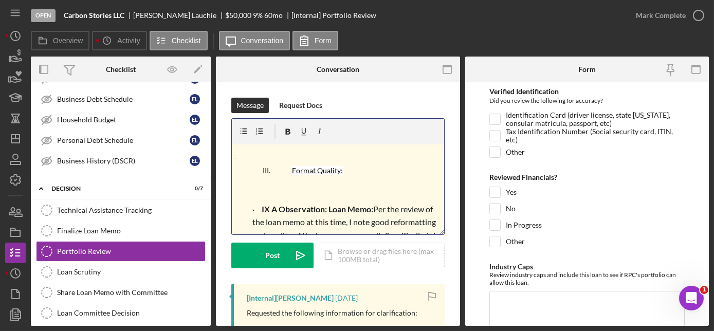
scroll to position [255, 0]
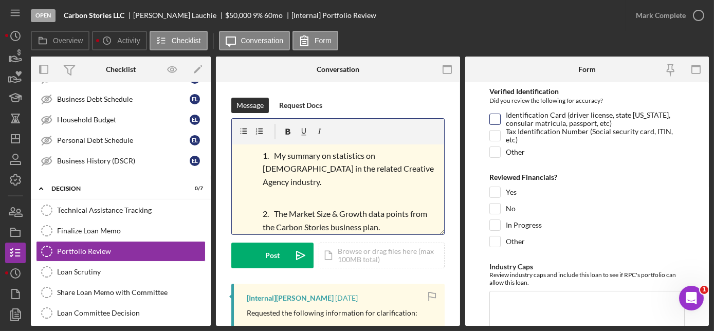
click at [496, 119] on input "Identification Card (driver license, state [US_STATE], consular matricula, pass…" at bounding box center [495, 119] width 10 height 10
checkbox input "true"
click at [496, 132] on input "Tax Identification Number (Social security card, ITIN, etc)" at bounding box center [495, 136] width 10 height 10
checkbox input "true"
click at [500, 153] on div "Other" at bounding box center [586, 155] width 195 height 16
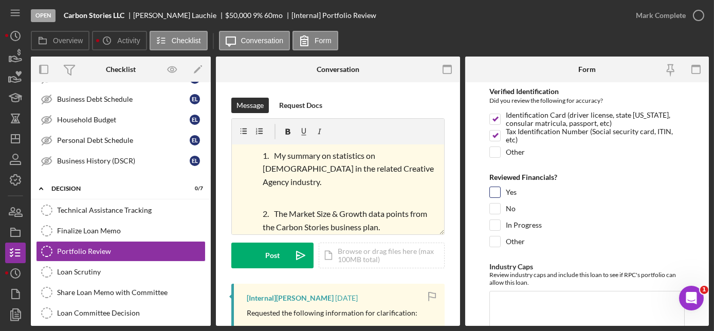
click at [497, 189] on input "Yes" at bounding box center [495, 192] width 10 height 10
checkbox input "true"
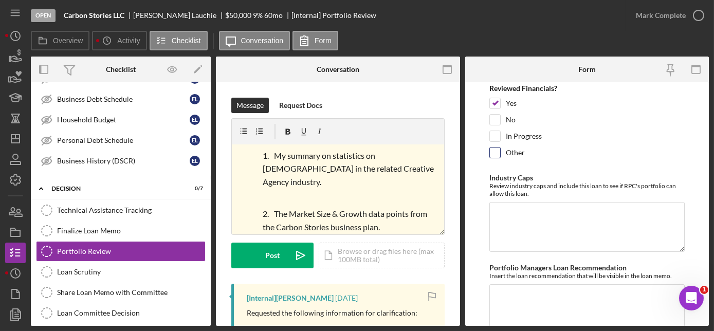
scroll to position [133, 0]
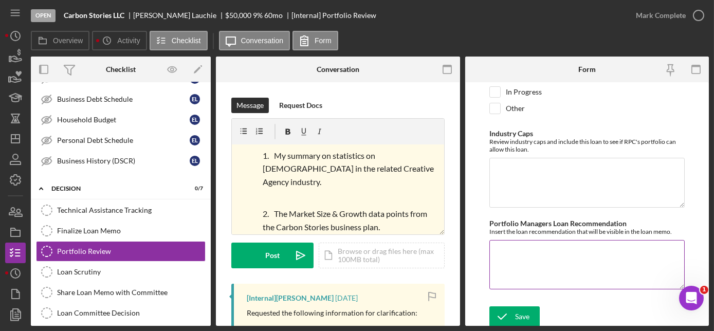
click at [523, 252] on textarea "Portfolio Managers Loan Recommendation" at bounding box center [586, 264] width 195 height 49
paste textarea "Lorem Ipsumdolorsi: Amet co a elits doe temp incididunt utlabore etdo magnaaliq…"
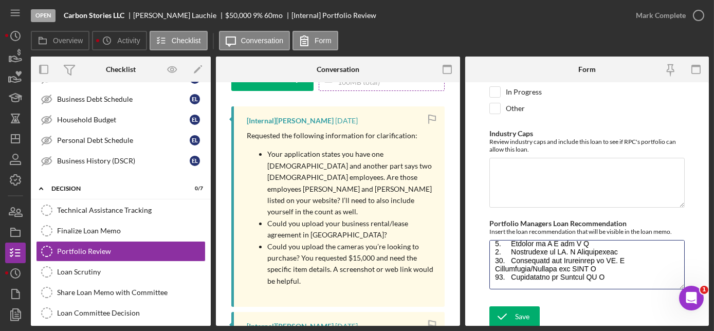
scroll to position [178, 0]
type textarea "Lorem Ipsumdolorsi: Amet co a elits doe temp incididunt utlabore etdo magnaaliq…"
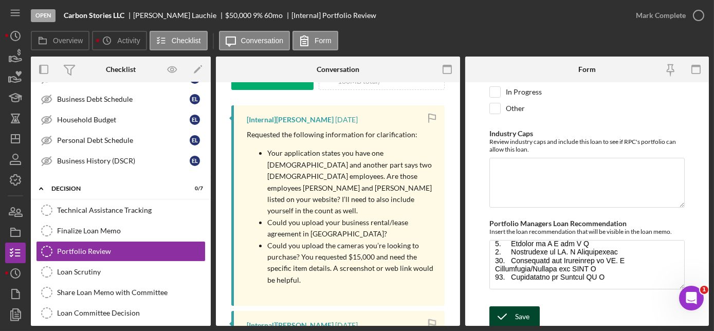
click at [503, 314] on icon "submit" at bounding box center [502, 317] width 26 height 26
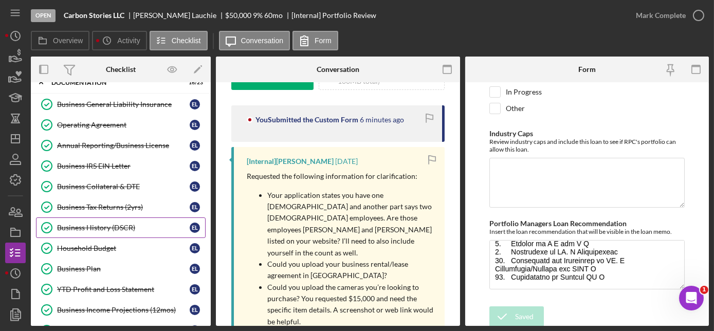
scroll to position [250, 0]
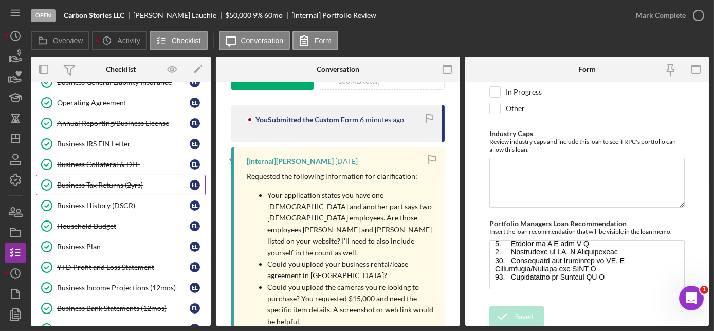
click at [112, 181] on div "Business Tax Returns (2yrs)" at bounding box center [123, 185] width 133 height 8
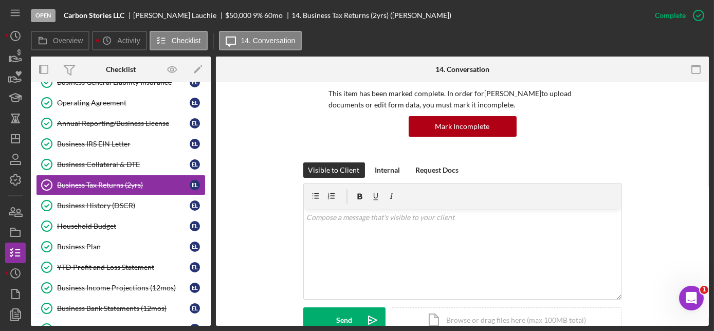
scroll to position [46, 0]
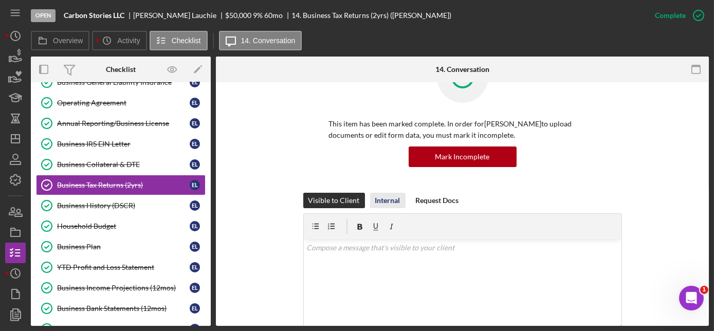
click at [381, 198] on div "Internal" at bounding box center [387, 200] width 25 height 15
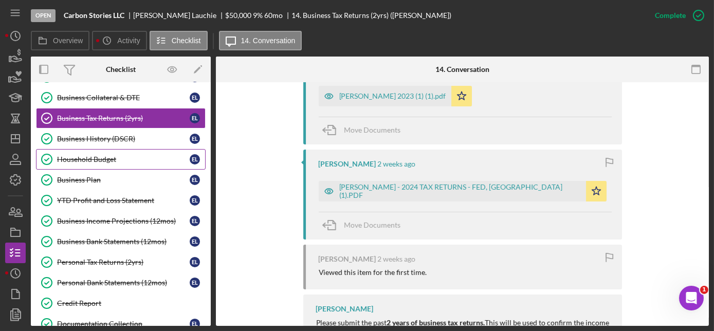
scroll to position [344, 0]
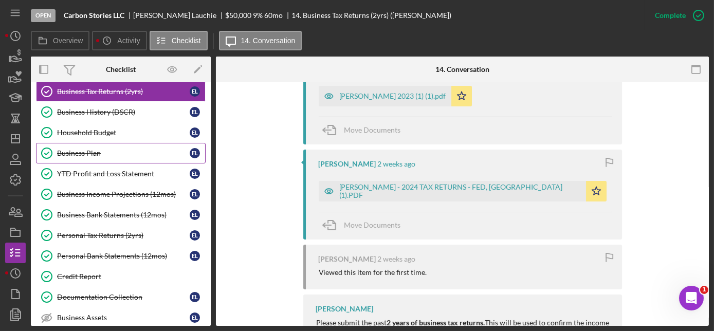
click at [93, 149] on div "Business Plan" at bounding box center [123, 153] width 133 height 8
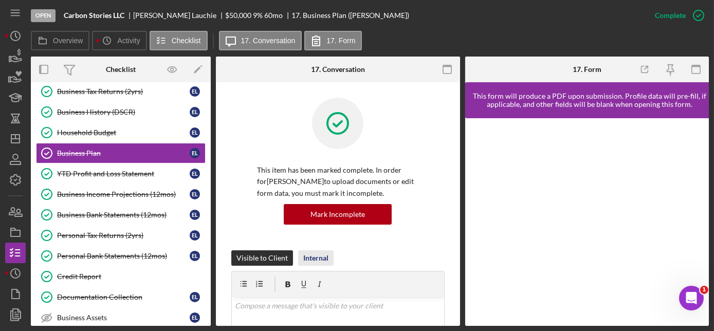
click at [313, 256] on div "Internal" at bounding box center [315, 257] width 25 height 15
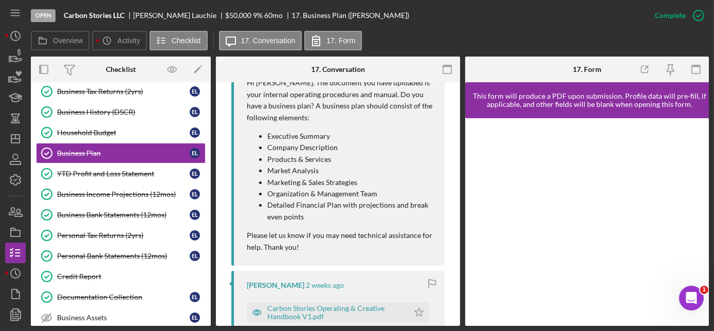
scroll to position [391, 0]
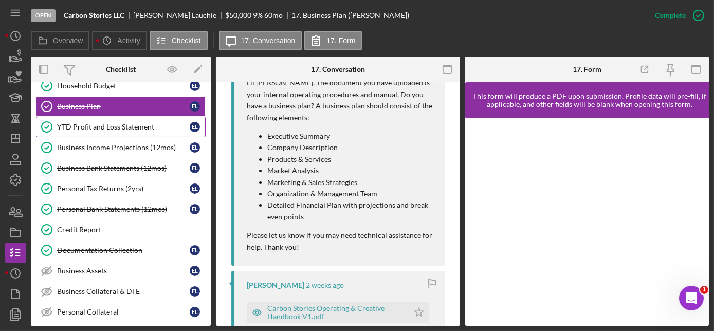
click at [103, 123] on div "YTD Profit and Loss Statement" at bounding box center [123, 127] width 133 height 8
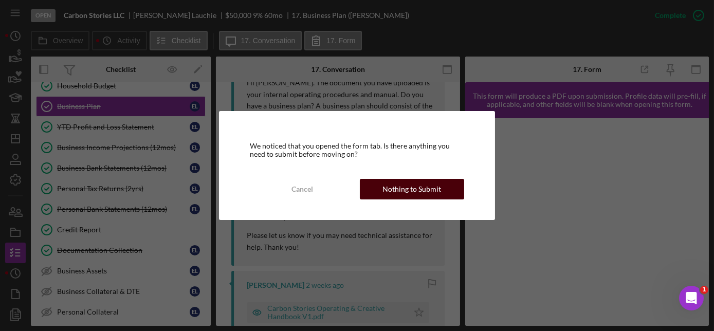
click at [419, 181] on div "Nothing to Submit" at bounding box center [411, 189] width 59 height 21
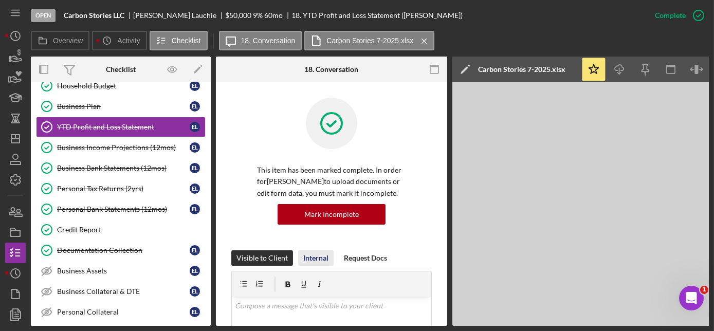
click at [322, 254] on div "Internal" at bounding box center [315, 257] width 25 height 15
